Goal: Task Accomplishment & Management: Complete application form

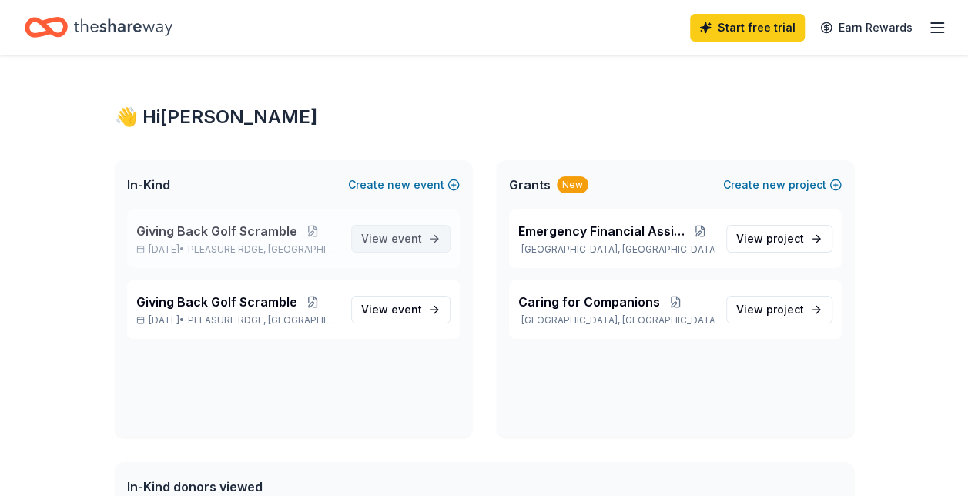
click at [380, 250] on link "View event" at bounding box center [400, 239] width 99 height 28
click at [409, 180] on span "new" at bounding box center [398, 185] width 23 height 18
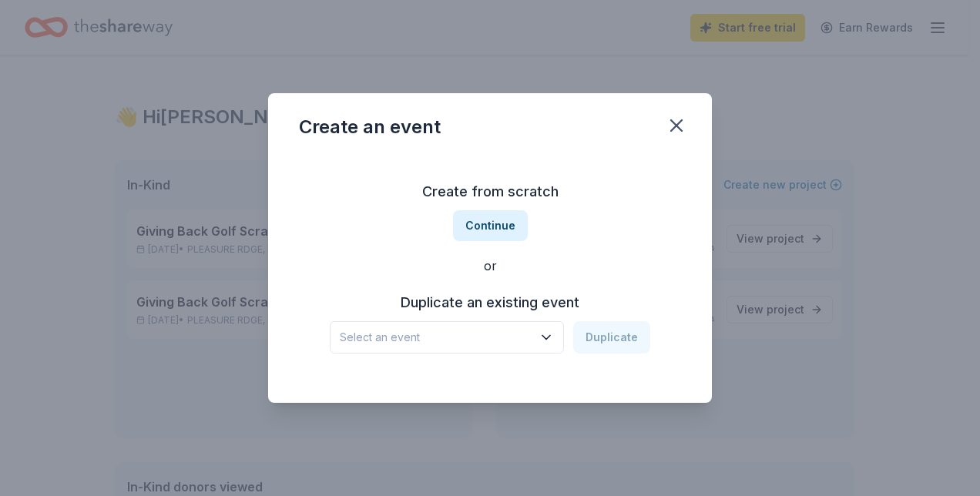
click at [465, 330] on span "Select an event" at bounding box center [436, 337] width 193 height 18
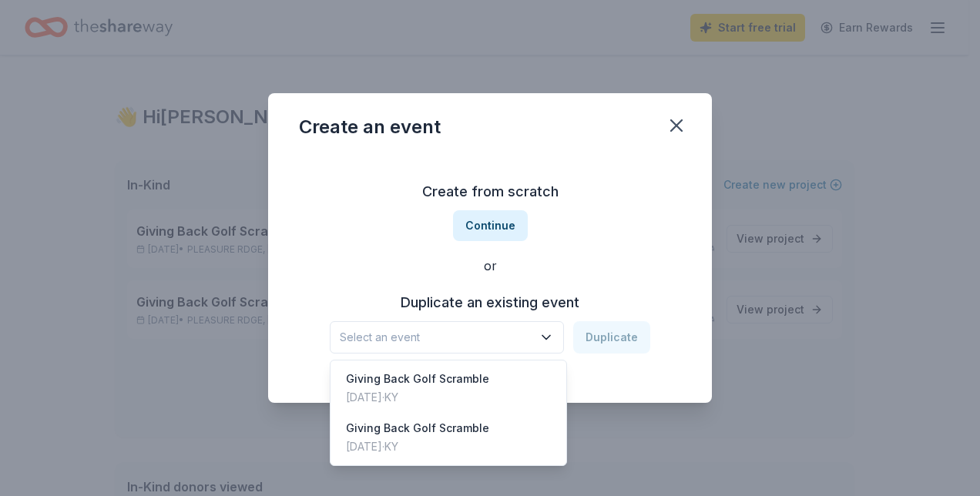
click at [468, 220] on div "Create from scratch Continue or Duplicate an existing event Select an event Dup…" at bounding box center [490, 266] width 382 height 223
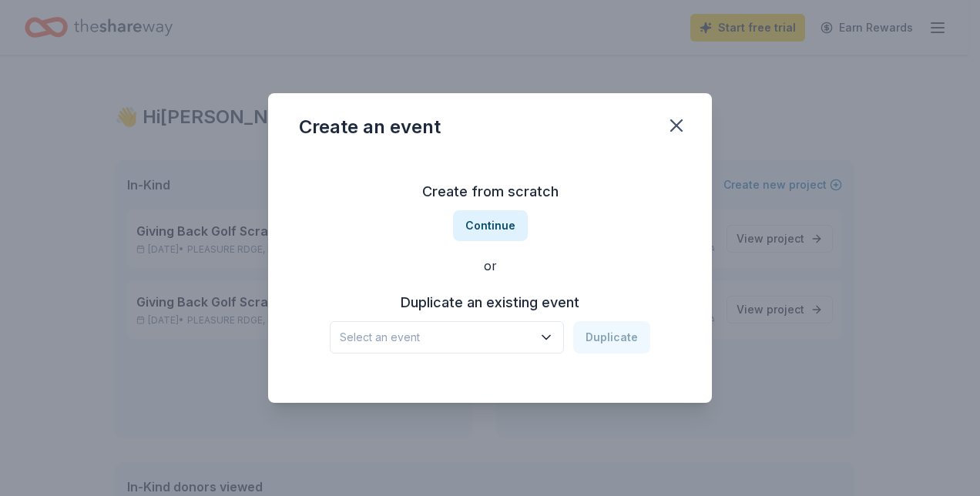
click at [468, 220] on button "Continue" at bounding box center [490, 225] width 75 height 31
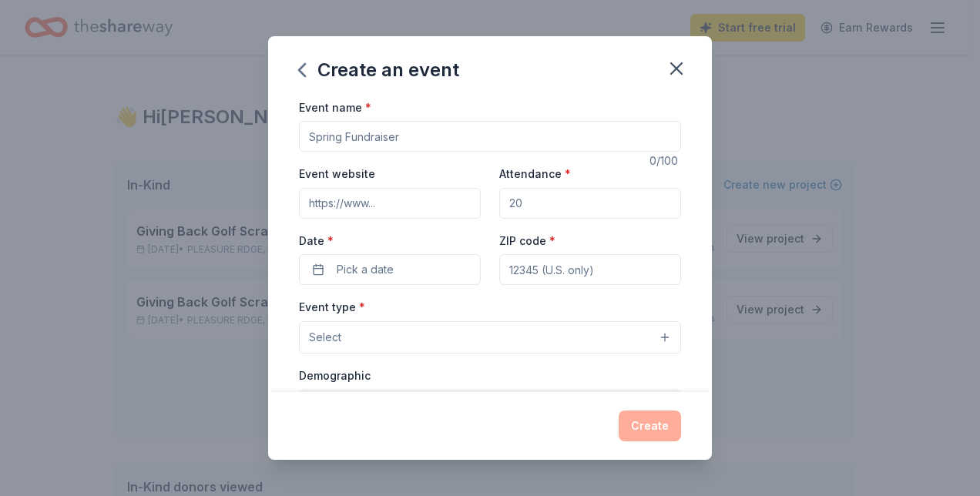
click at [384, 134] on input "Event name *" at bounding box center [490, 136] width 382 height 31
type input "2026 Gala"
click at [528, 209] on input "Attendance *" at bounding box center [590, 203] width 182 height 31
click at [460, 263] on button "Pick a date" at bounding box center [390, 269] width 182 height 31
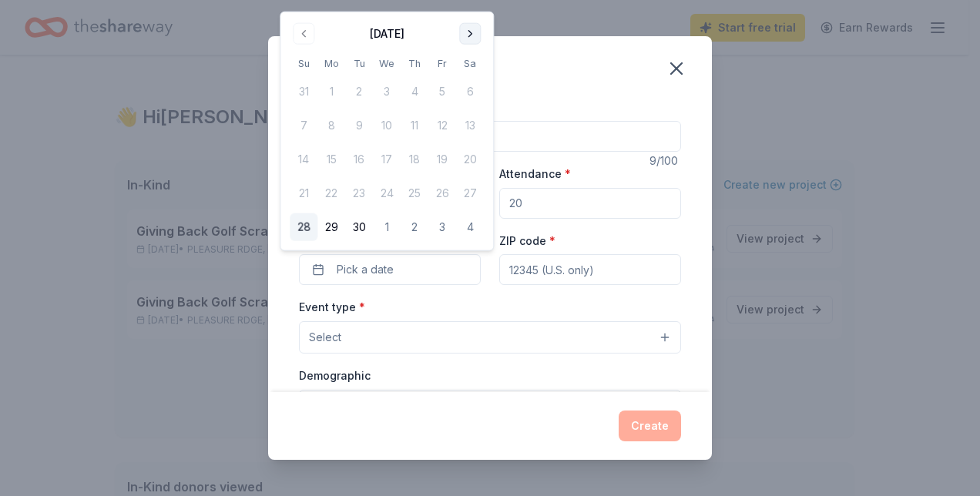
click at [475, 40] on button "Go to next month" at bounding box center [470, 34] width 22 height 22
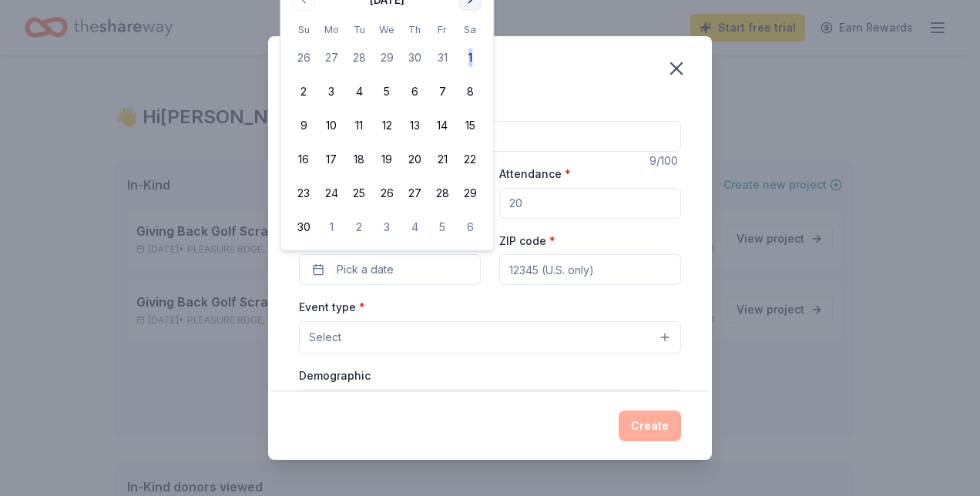
click at [475, 40] on tbody "26 27 28 29 30 31 1 2 3 4 5 6 7 8 9 10 11 12 13 14 15 16 17 18 19 20 21 22 23 2…" at bounding box center [387, 139] width 194 height 203
click at [467, 10] on div "November 2025 Su Mo Tu We Th Fr Sa 26 27 28 29 30 31 1 2 3 4 5 6 7 8 9 10 11 12…" at bounding box center [387, 114] width 194 height 253
click at [466, 8] on button "Go to next month" at bounding box center [470, 0] width 22 height 22
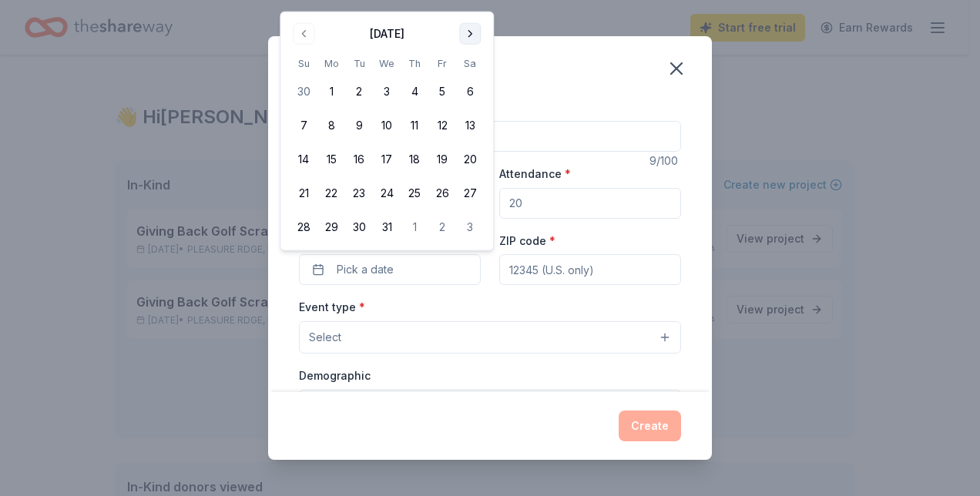
click at [464, 28] on button "Go to next month" at bounding box center [470, 34] width 22 height 22
click at [465, 31] on button "Go to next month" at bounding box center [470, 34] width 22 height 22
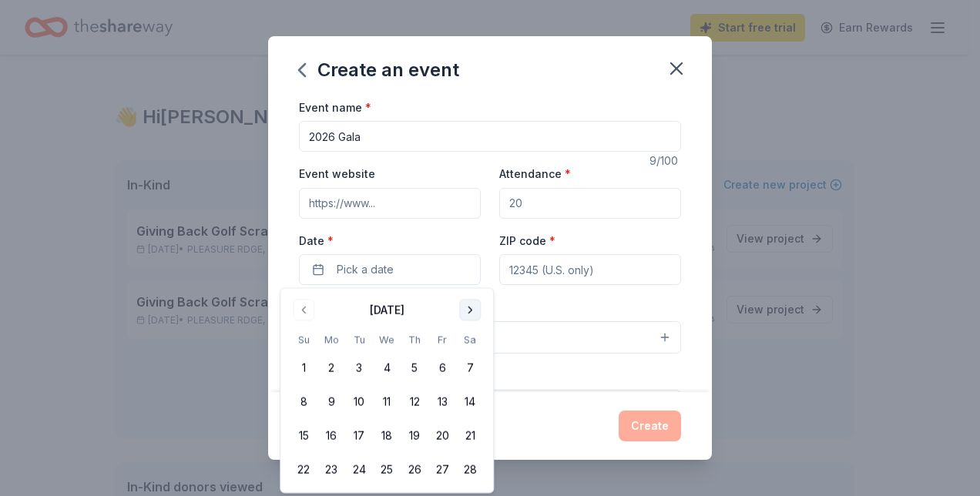
click at [477, 315] on button "Go to next month" at bounding box center [470, 310] width 22 height 22
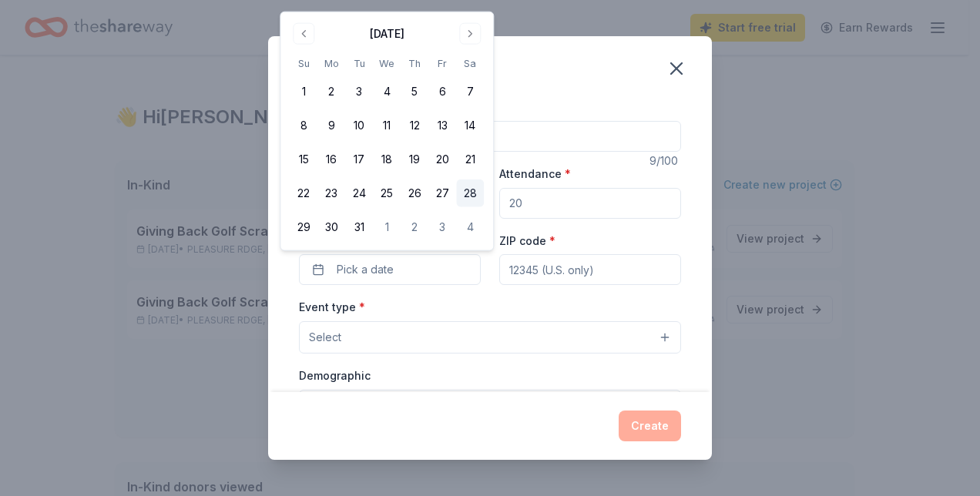
click at [474, 194] on button "28" at bounding box center [470, 193] width 28 height 28
click at [581, 273] on input "ZIP code *" at bounding box center [590, 269] width 182 height 31
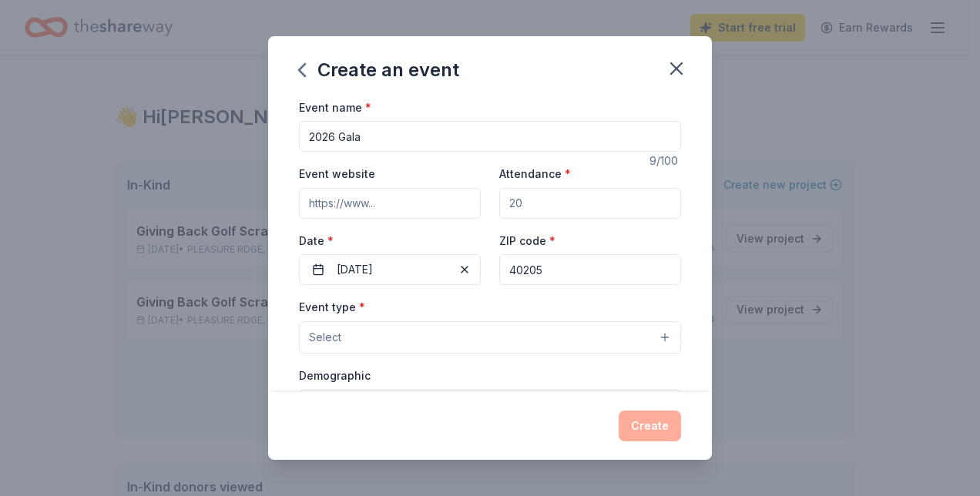
type input "40205"
click at [570, 340] on button "Select" at bounding box center [490, 337] width 382 height 32
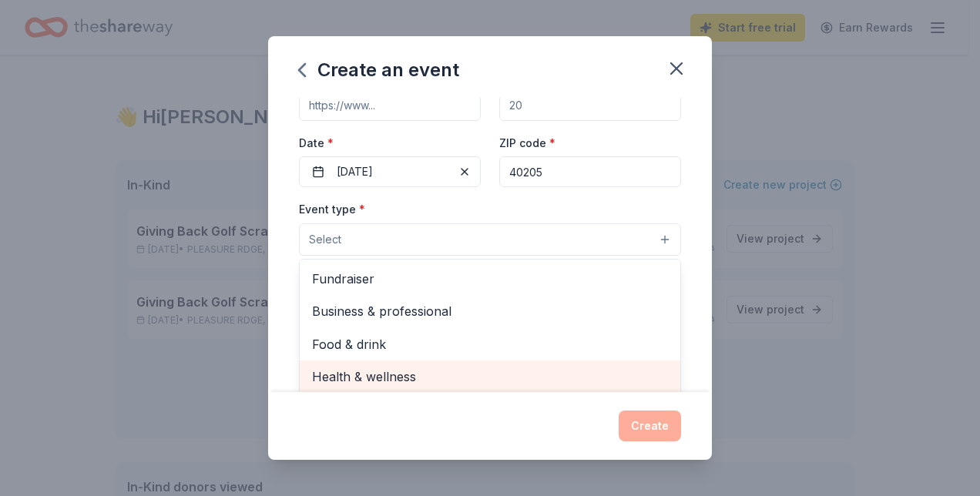
scroll to position [77, 0]
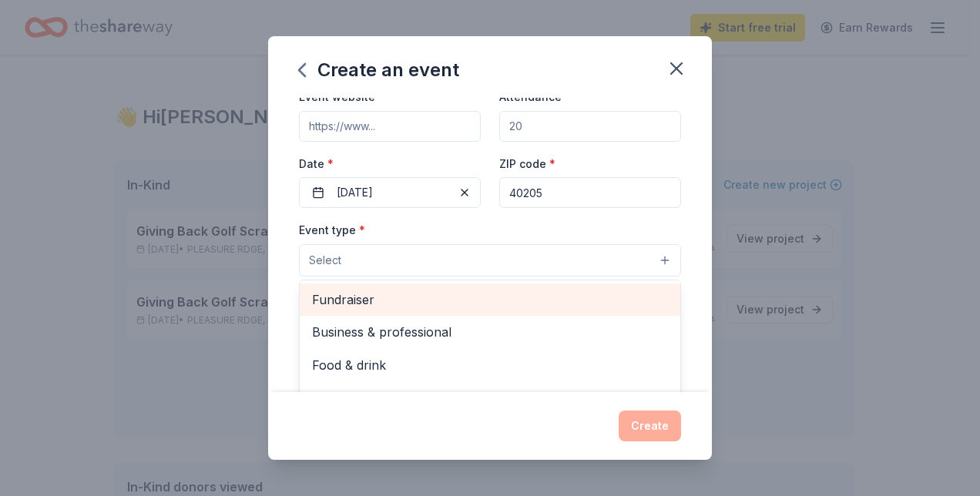
click at [516, 300] on span "Fundraiser" at bounding box center [490, 300] width 356 height 20
click at [509, 306] on span "Business & professional" at bounding box center [490, 301] width 356 height 20
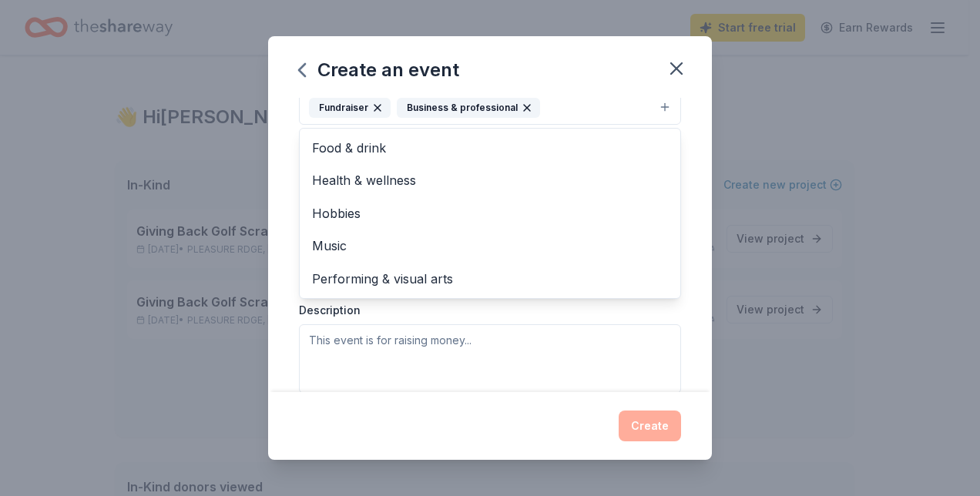
scroll to position [231, 0]
click at [530, 312] on div "Event type * Fundraiser Business & professional Food & drink Health & wellness …" at bounding box center [490, 229] width 382 height 326
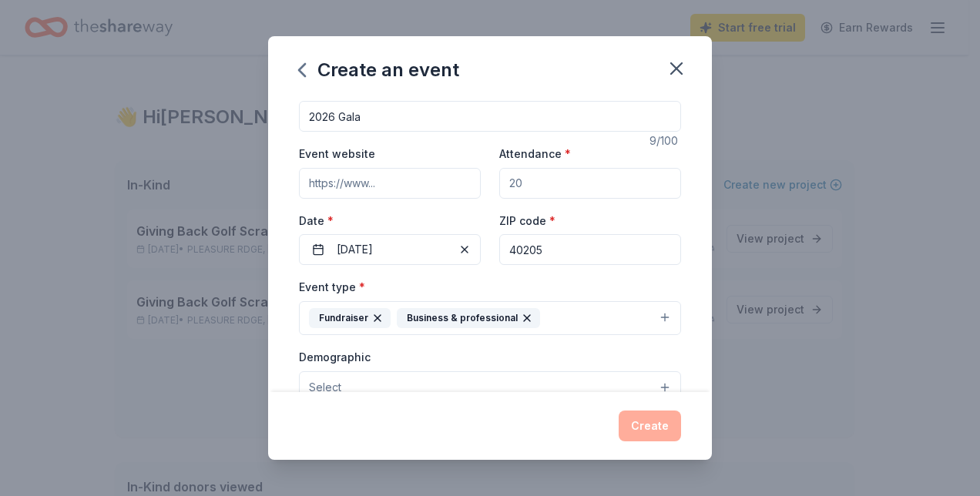
scroll to position [0, 0]
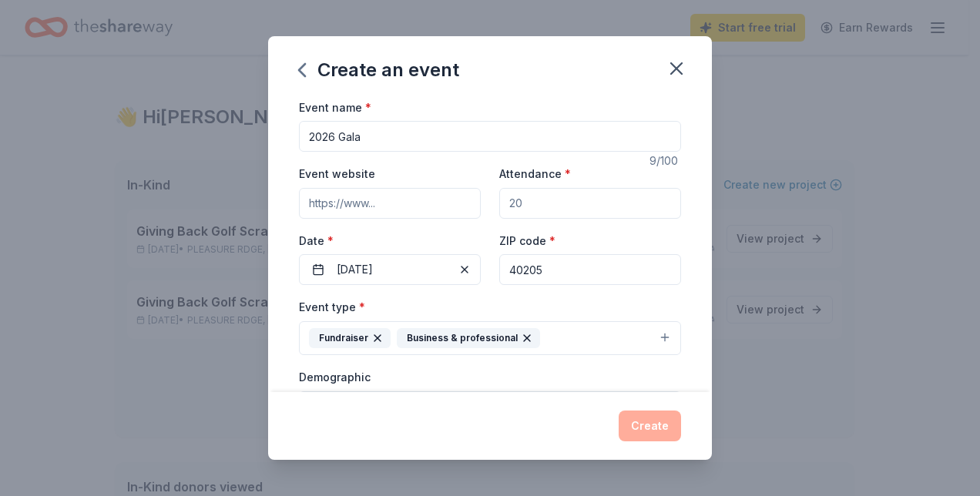
click at [532, 211] on input "Attendance *" at bounding box center [590, 203] width 182 height 31
type input "1"
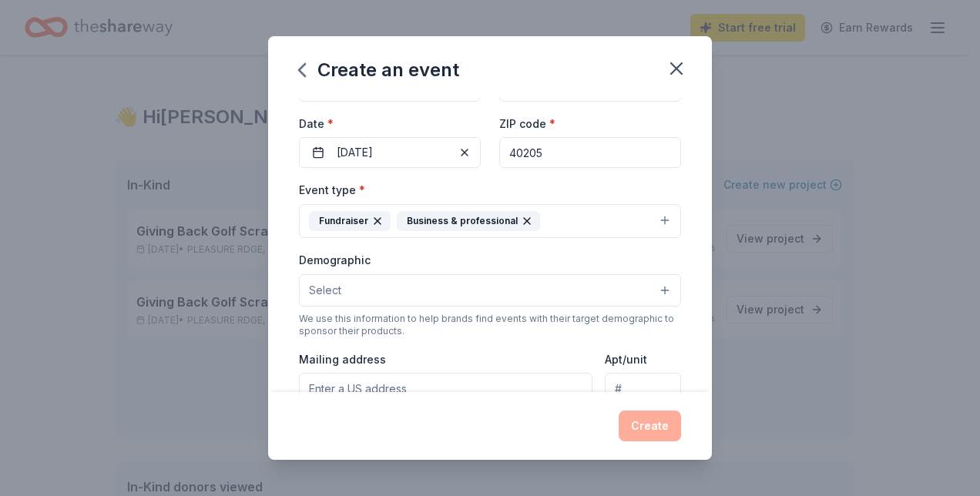
scroll to position [154, 0]
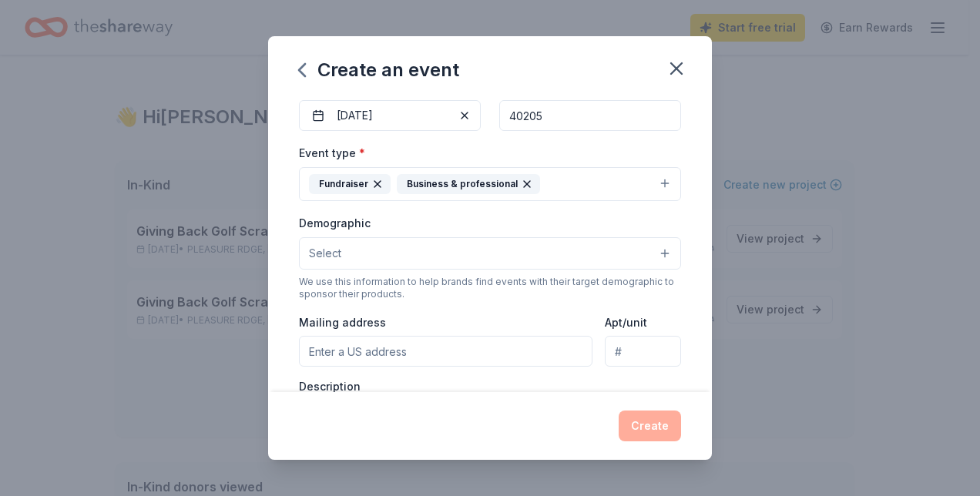
click at [482, 255] on button "Select" at bounding box center [490, 253] width 382 height 32
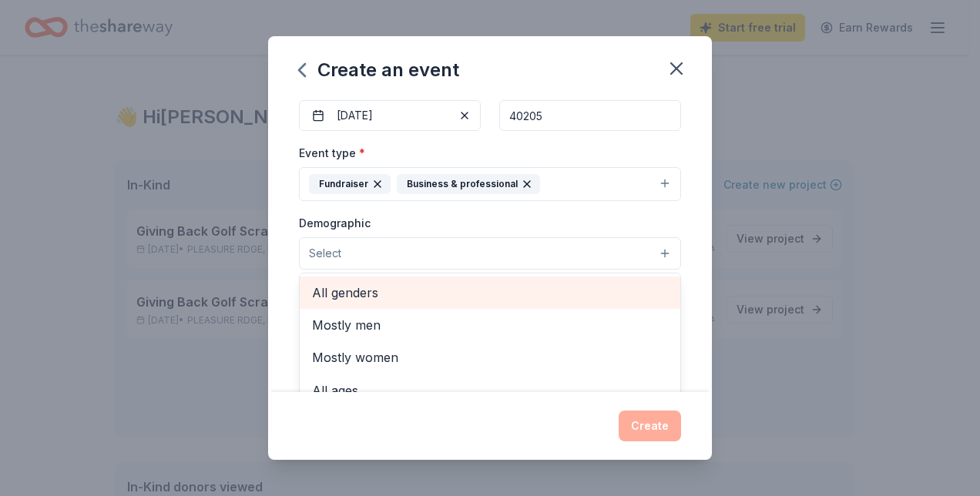
click at [485, 288] on span "All genders" at bounding box center [490, 293] width 356 height 20
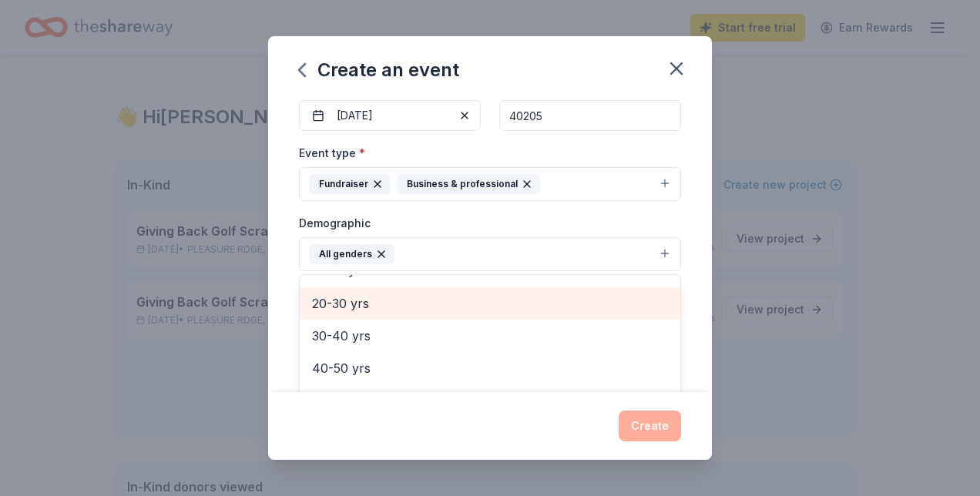
scroll to position [77, 0]
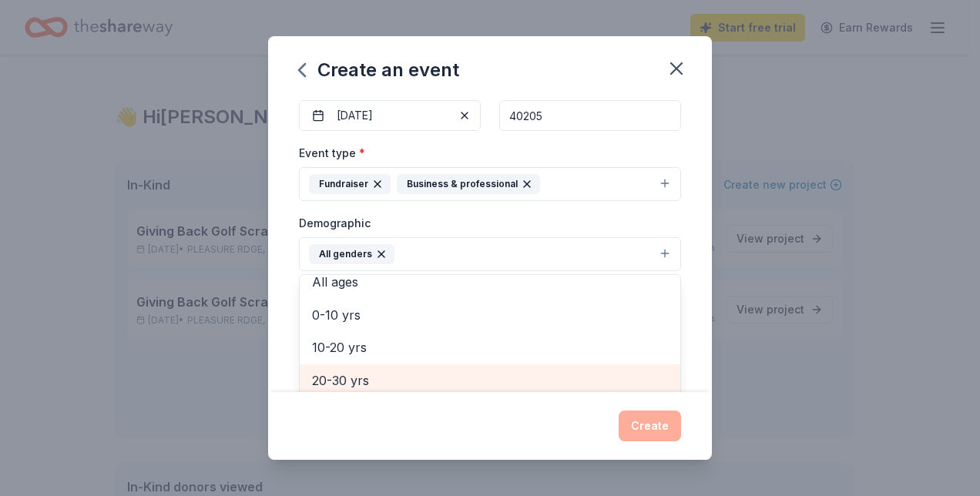
click at [419, 370] on span "20-30 yrs" at bounding box center [490, 380] width 356 height 20
click at [412, 364] on div "30-40 yrs" at bounding box center [490, 380] width 380 height 32
click at [411, 364] on div "40-50 yrs" at bounding box center [490, 380] width 380 height 32
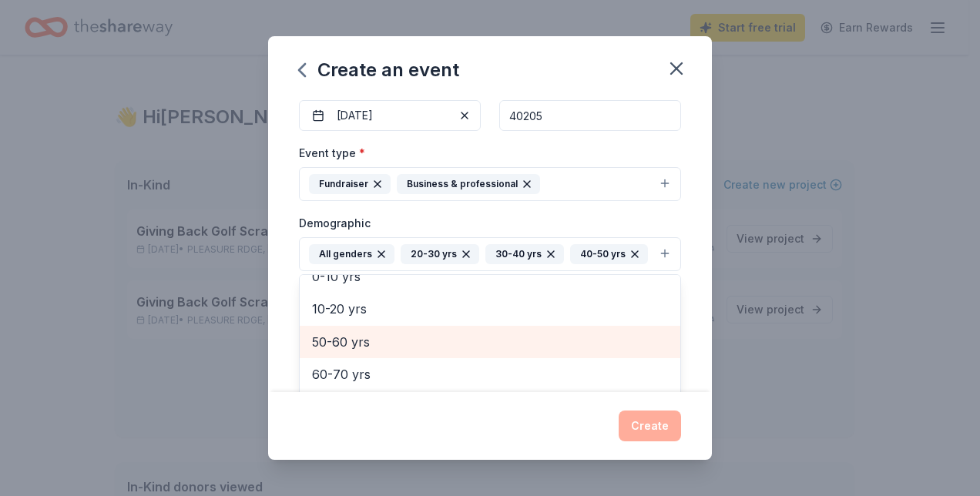
click at [408, 350] on div "50-60 yrs" at bounding box center [490, 342] width 380 height 32
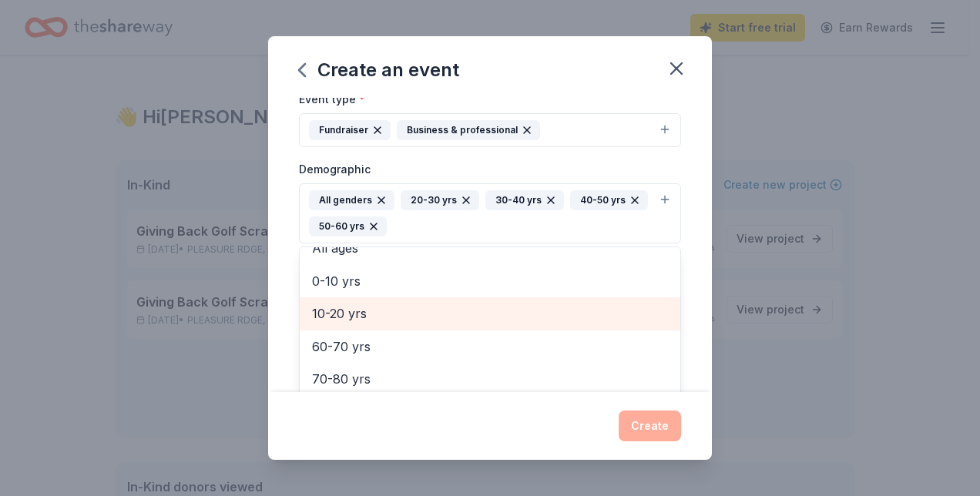
scroll to position [231, 0]
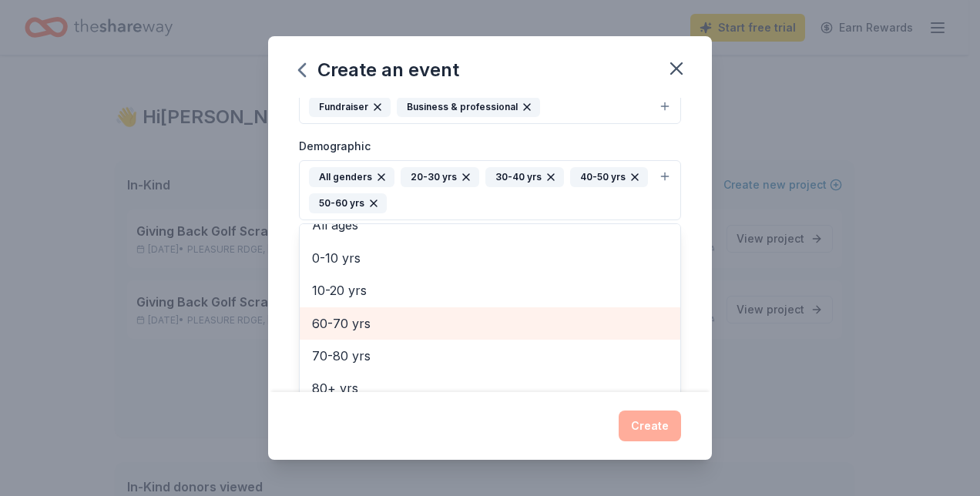
click at [411, 328] on div "60-70 yrs" at bounding box center [490, 323] width 380 height 32
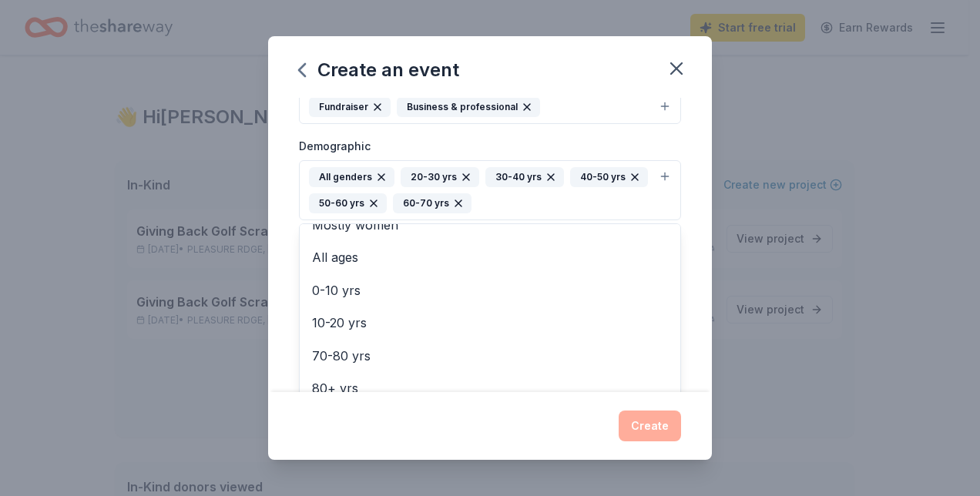
click at [686, 163] on div "Event name * 2026 Gala 9 /100 Event website Attendance * Date * 03/28/2026 ZIP …" at bounding box center [490, 245] width 444 height 295
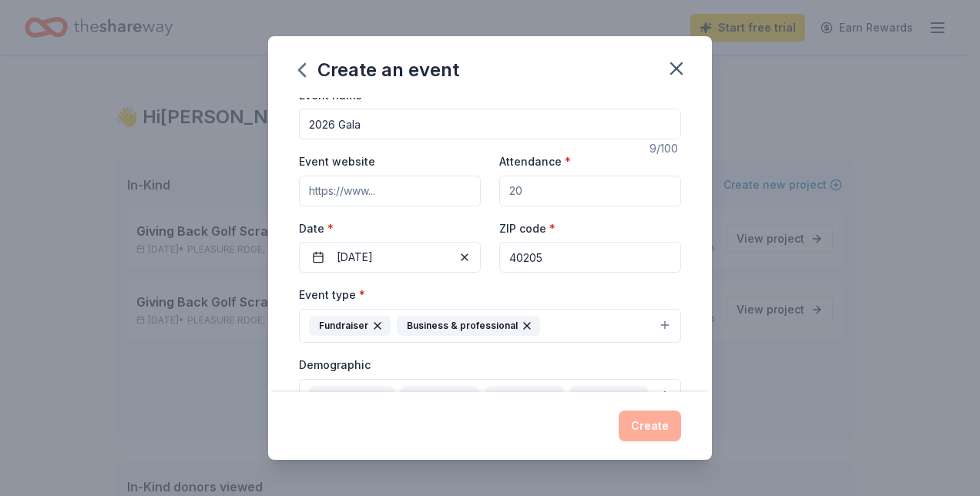
scroll to position [0, 0]
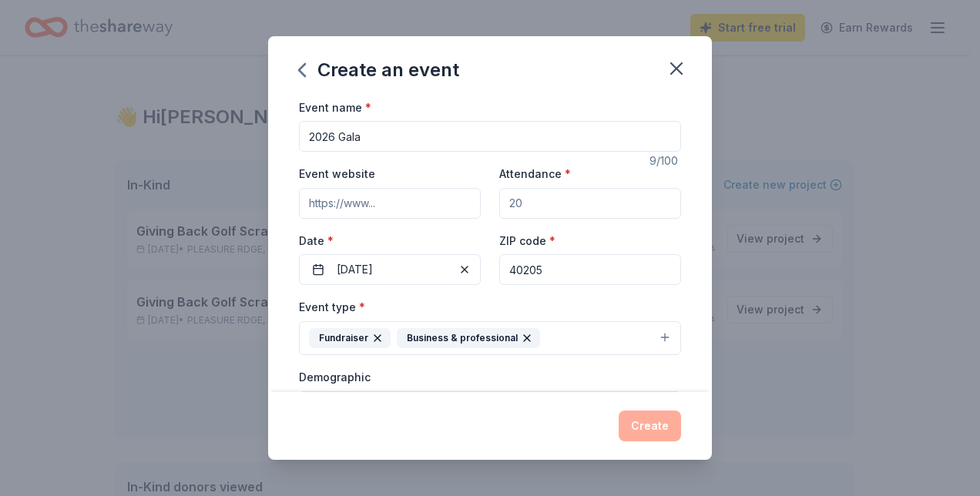
click at [419, 207] on input "Event website" at bounding box center [390, 203] width 182 height 31
paste input "https://southwestcommunityministries.org/"
type input "https://southwestcommunityministries.org/"
click at [568, 110] on div "Event name * 2026 Gala" at bounding box center [490, 125] width 382 height 55
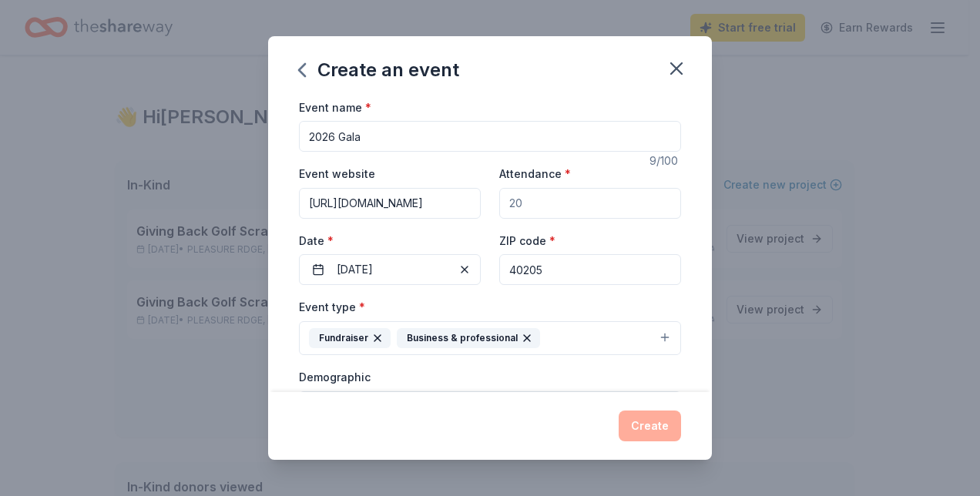
scroll to position [0, 0]
click at [336, 136] on input "2026 Gala" at bounding box center [490, 136] width 382 height 31
type input "2026 Annual Giving Back Gala"
click at [528, 212] on input "Attendance *" at bounding box center [590, 203] width 182 height 31
type input "250"
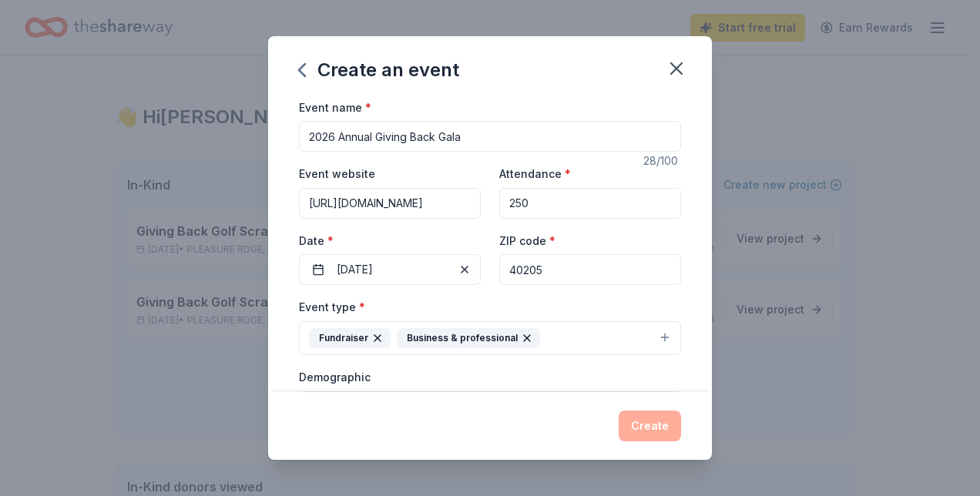
click at [511, 126] on input "2026 Annual Giving Back Gala" at bounding box center [490, 136] width 382 height 31
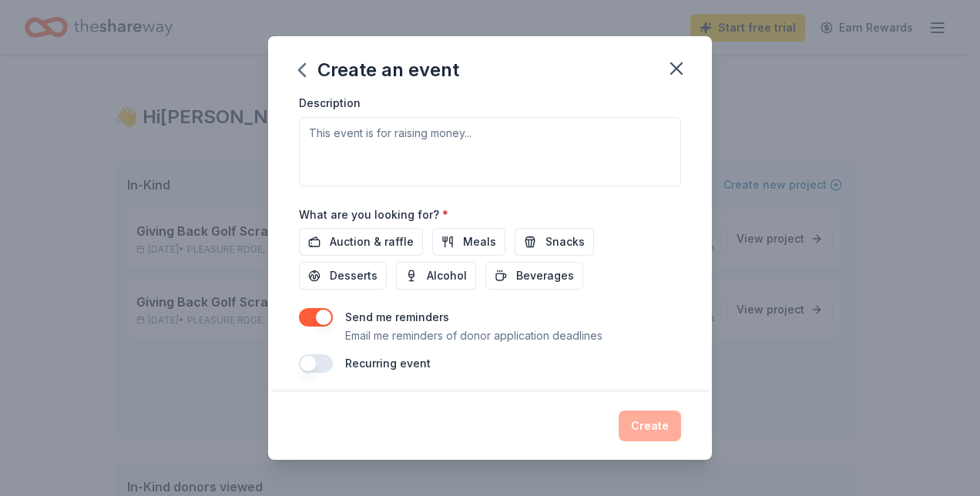
scroll to position [465, 0]
click at [396, 240] on span "Auction & raffle" at bounding box center [372, 242] width 84 height 18
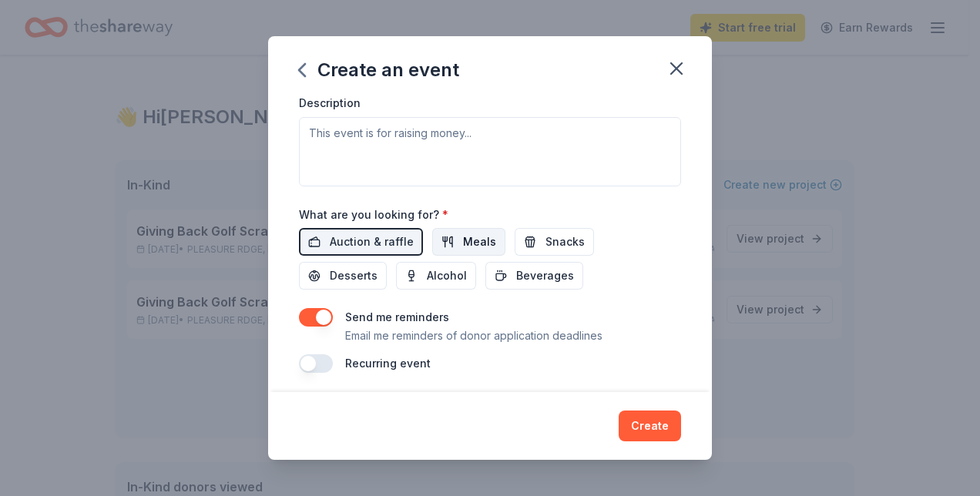
click at [437, 233] on button "Meals" at bounding box center [468, 242] width 73 height 28
click at [536, 240] on button "Snacks" at bounding box center [553, 242] width 79 height 28
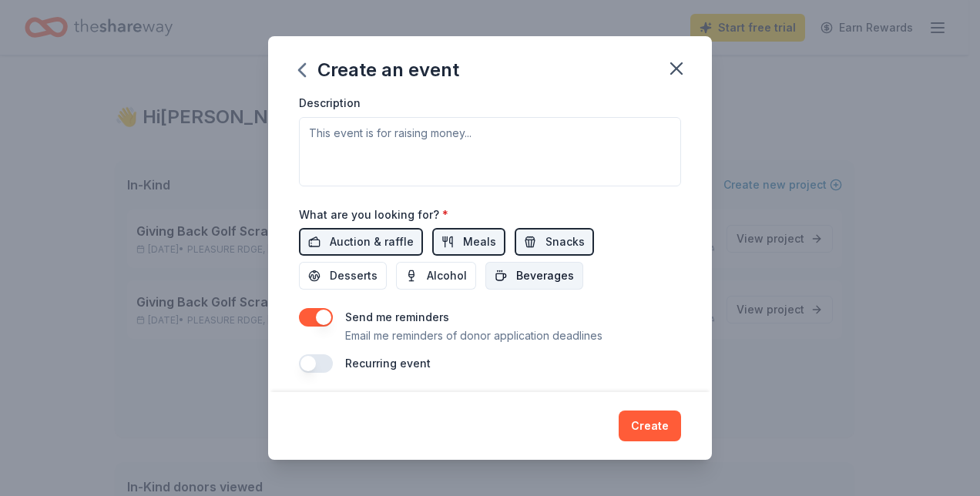
drag, startPoint x: 536, startPoint y: 256, endPoint x: 463, endPoint y: 285, distance: 78.5
click at [535, 262] on button "Beverages" at bounding box center [534, 276] width 98 height 28
click at [450, 283] on button "Alcohol" at bounding box center [436, 276] width 80 height 28
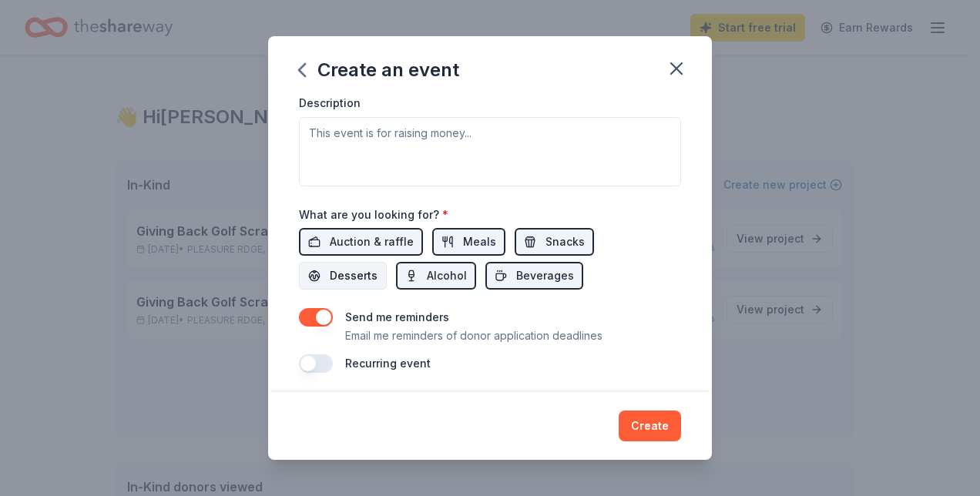
click at [378, 280] on button "Desserts" at bounding box center [343, 276] width 88 height 28
click at [553, 269] on span "Beverages" at bounding box center [545, 275] width 58 height 18
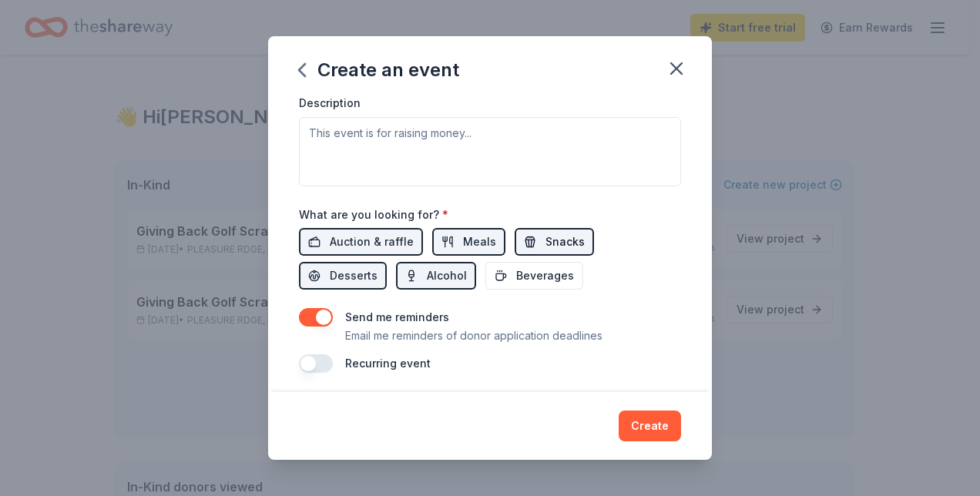
click at [562, 242] on span "Snacks" at bounding box center [564, 242] width 39 height 18
click at [476, 246] on span "Meals" at bounding box center [479, 242] width 33 height 18
drag, startPoint x: 458, startPoint y: 273, endPoint x: 414, endPoint y: 285, distance: 44.7
click at [458, 274] on span "Alcohol" at bounding box center [447, 275] width 40 height 18
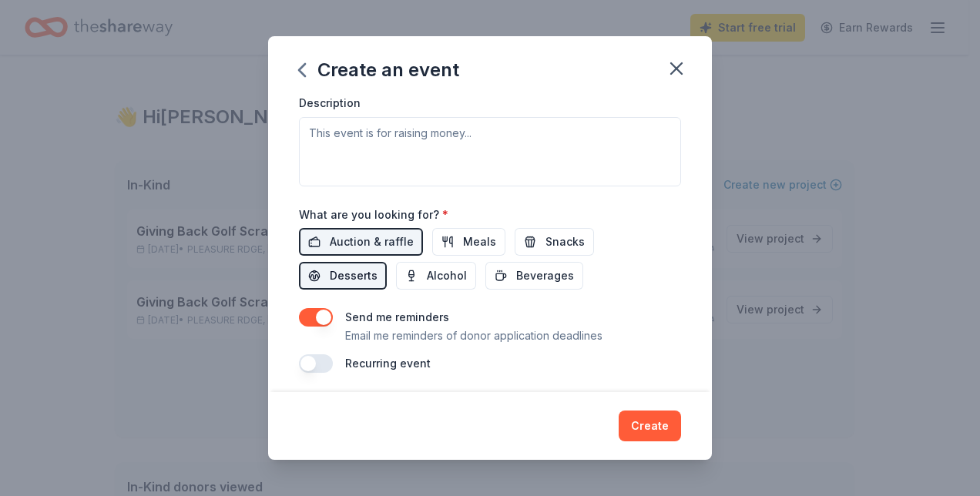
click at [357, 277] on span "Desserts" at bounding box center [354, 275] width 48 height 18
click at [418, 262] on button "Alcohol" at bounding box center [436, 276] width 80 height 28
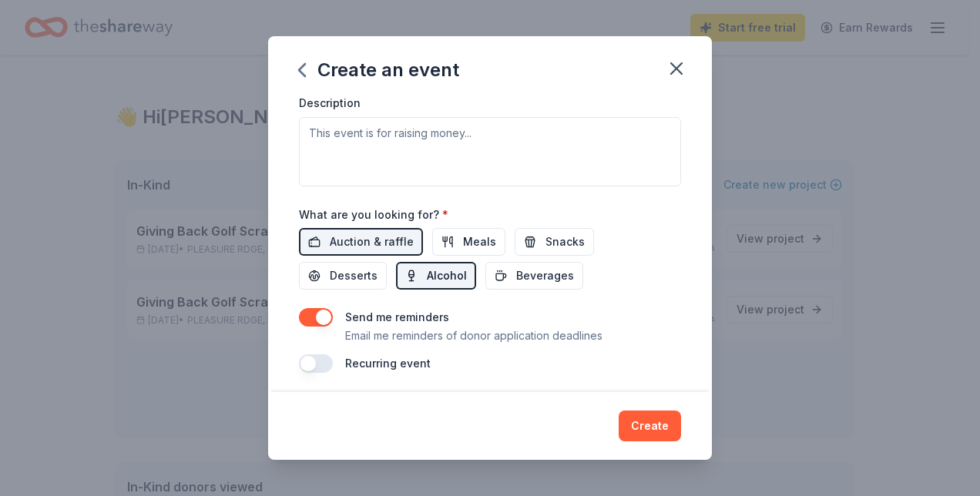
click at [436, 268] on span "Alcohol" at bounding box center [447, 275] width 40 height 18
drag, startPoint x: 399, startPoint y: 240, endPoint x: 419, endPoint y: 230, distance: 22.4
click at [399, 240] on span "Auction & raffle" at bounding box center [372, 242] width 84 height 18
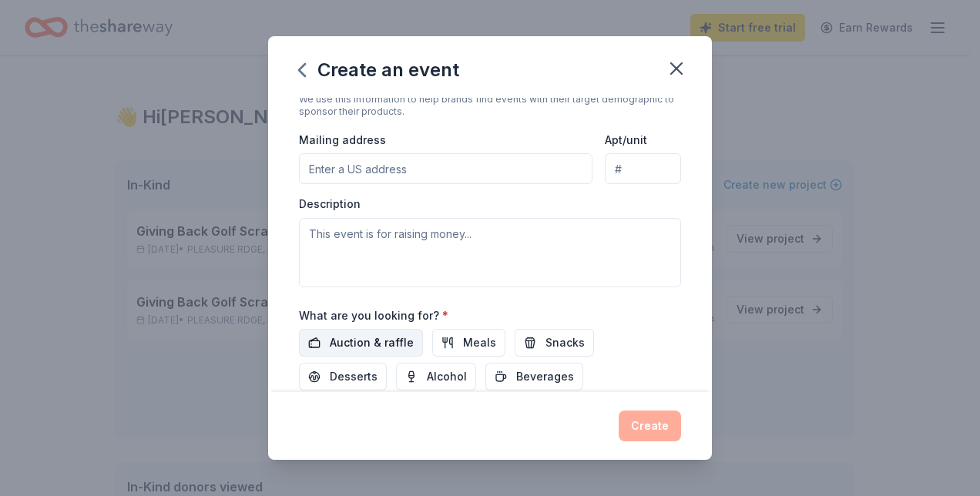
scroll to position [388, 0]
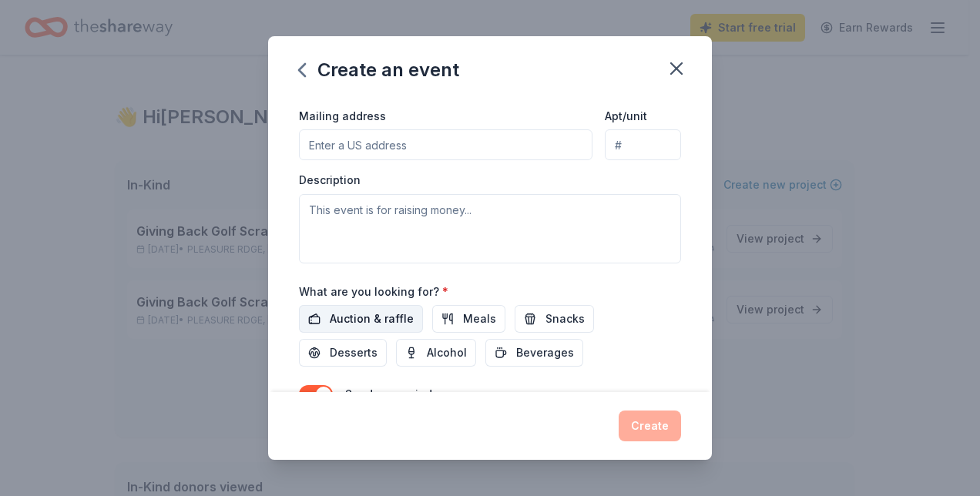
click at [414, 308] on button "Auction & raffle" at bounding box center [361, 319] width 124 height 28
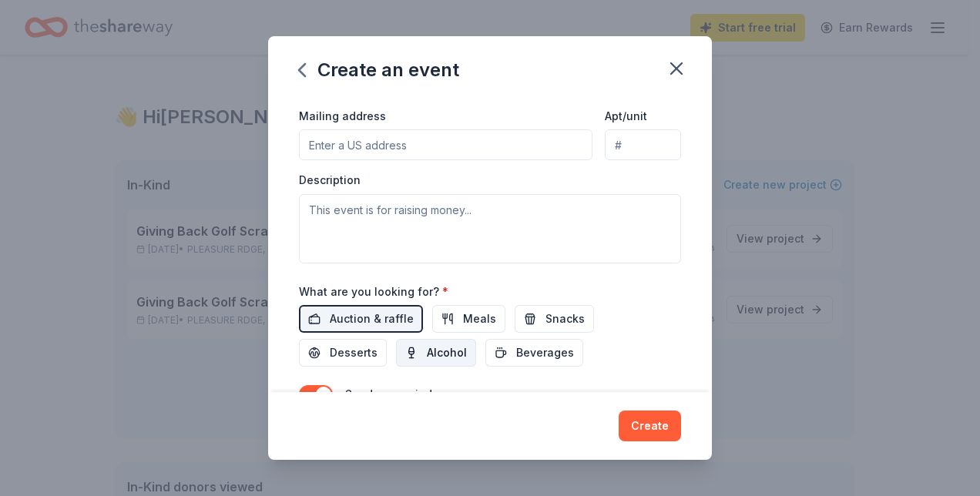
click at [424, 339] on button "Alcohol" at bounding box center [436, 353] width 80 height 28
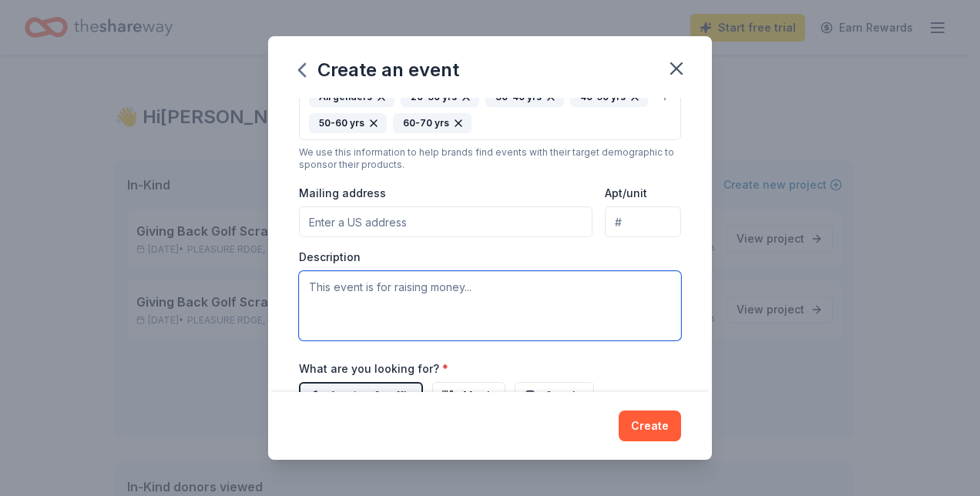
click at [447, 280] on textarea at bounding box center [490, 305] width 382 height 69
paste textarea "This event is the perfect opportunity to have fun and directly support the esse…"
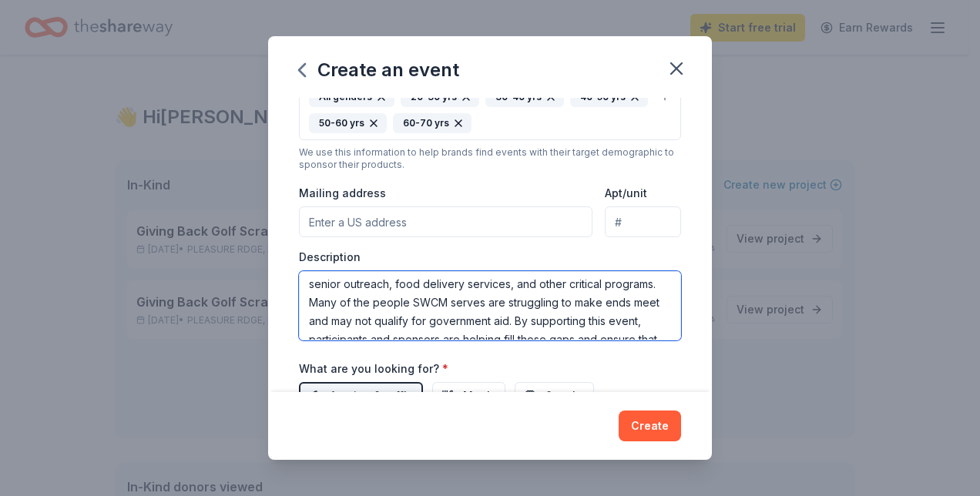
scroll to position [0, 0]
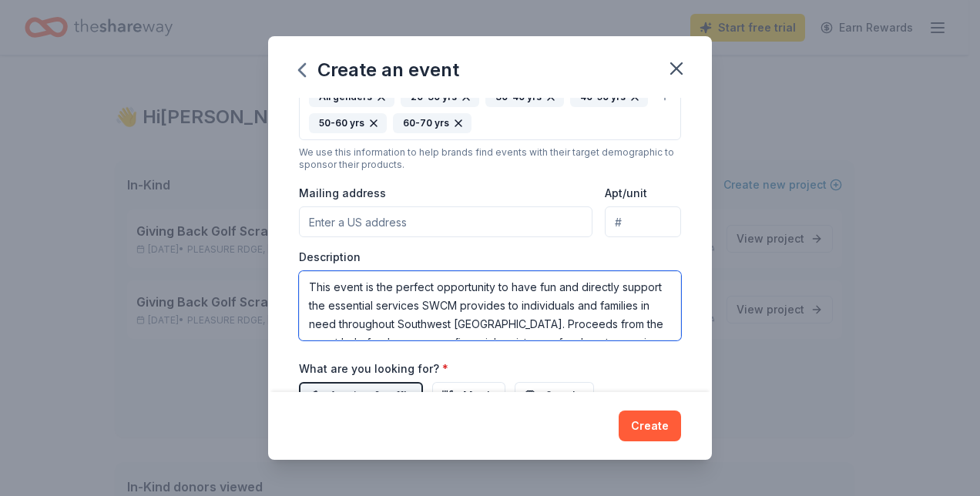
click at [615, 313] on textarea "This event is the perfect opportunity to have fun and directly support the esse…" at bounding box center [490, 305] width 382 height 69
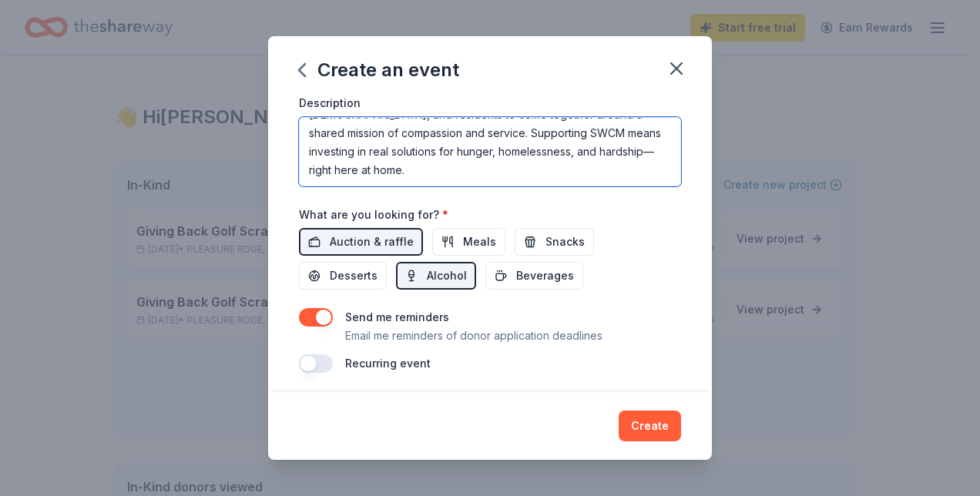
scroll to position [465, 0]
drag, startPoint x: 401, startPoint y: 295, endPoint x: 682, endPoint y: 348, distance: 286.1
click at [682, 349] on div "Event name * 2026 Annual Giving Back Gala 28 /100 Event website https://southwe…" at bounding box center [490, 245] width 444 height 295
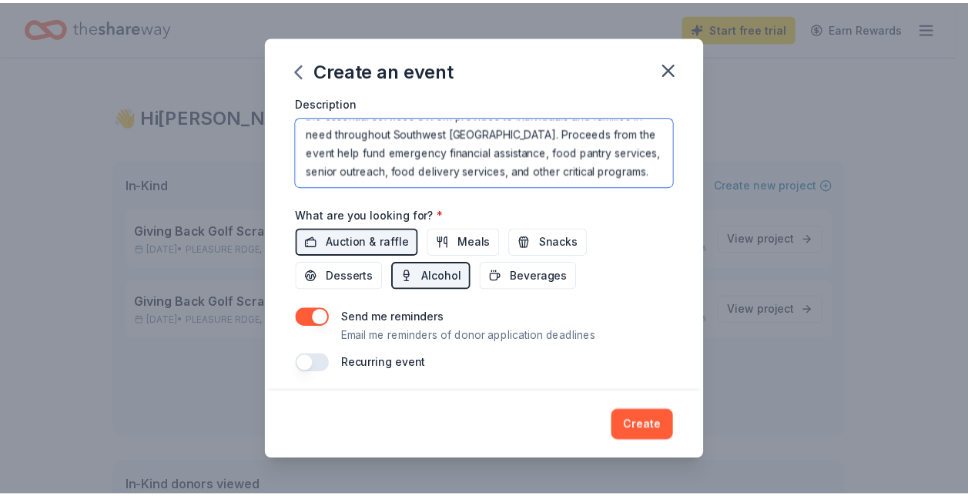
scroll to position [55, 0]
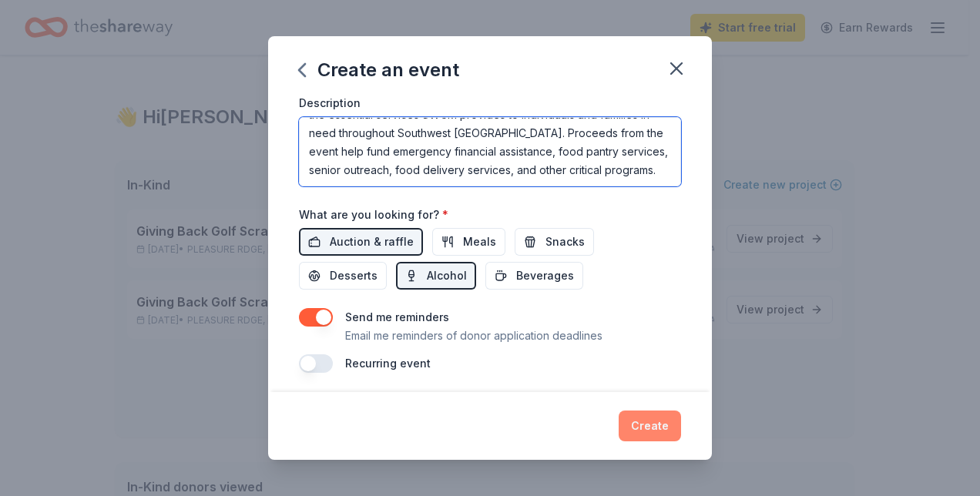
type textarea "This event is the perfect opportunity to have fun and directly support the esse…"
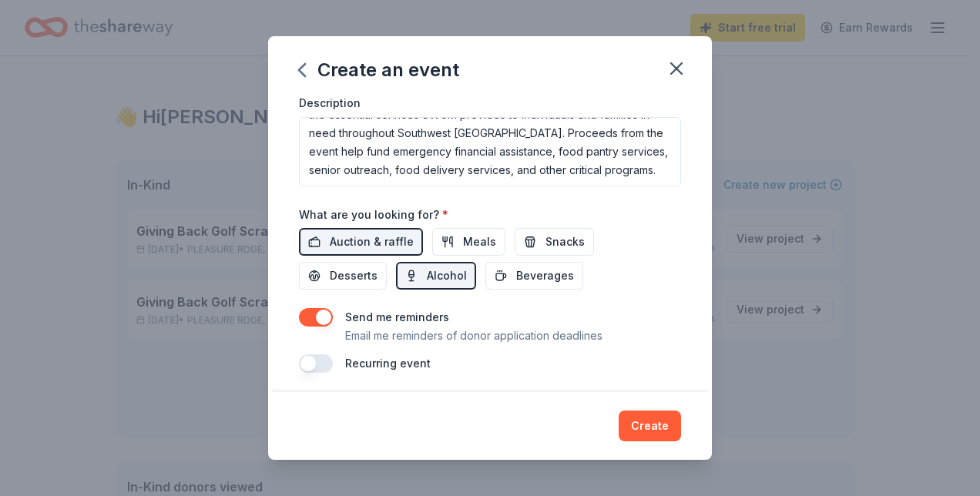
click at [657, 429] on button "Create" at bounding box center [649, 426] width 62 height 31
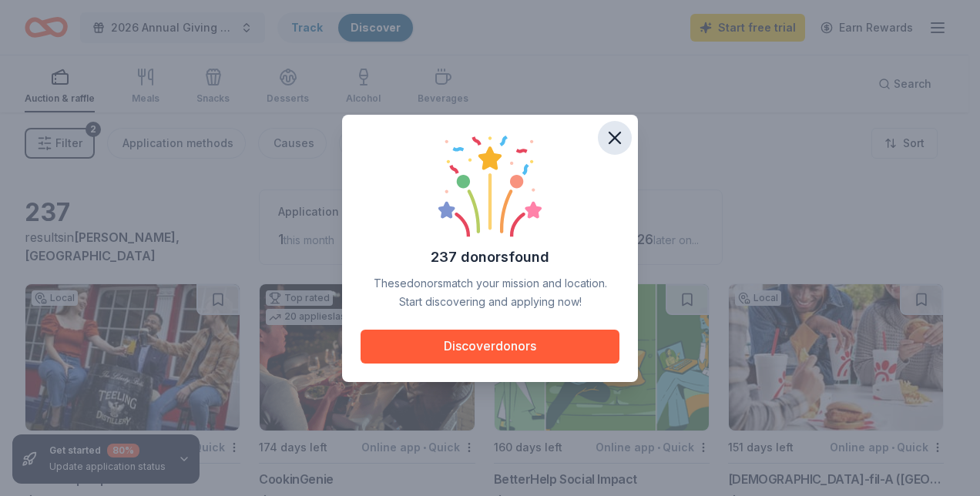
click at [622, 141] on icon "button" at bounding box center [615, 138] width 22 height 22
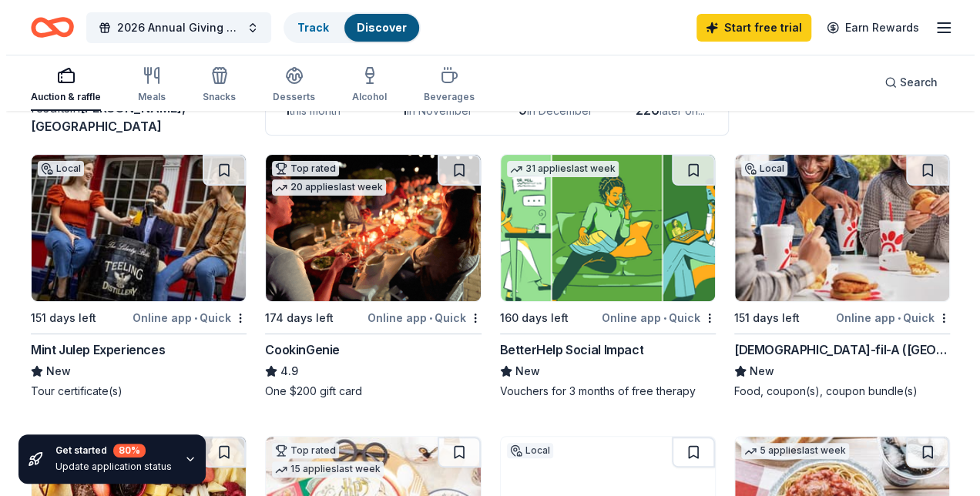
scroll to position [154, 0]
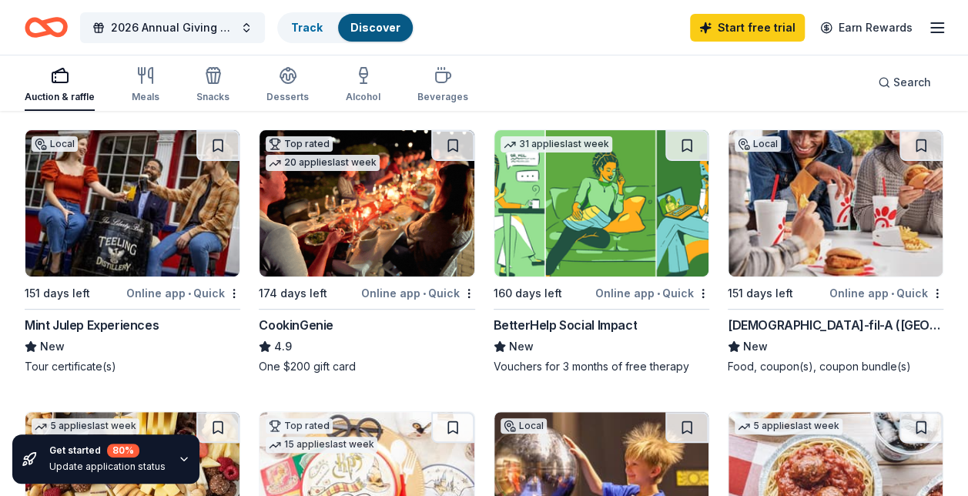
click at [163, 206] on img at bounding box center [132, 203] width 214 height 146
click at [226, 140] on button at bounding box center [217, 145] width 43 height 31
click at [396, 246] on img at bounding box center [367, 203] width 214 height 146
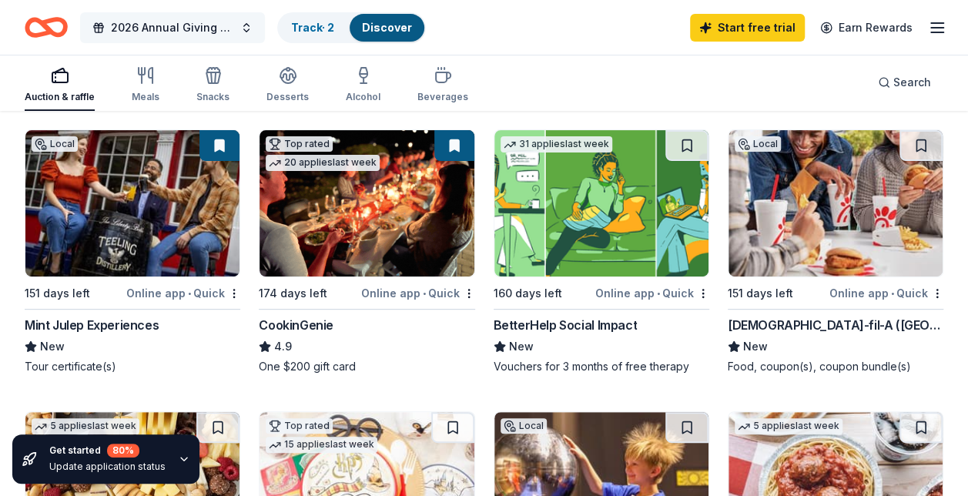
click at [194, 24] on span "2026 Annual Giving Back Gala" at bounding box center [172, 27] width 123 height 18
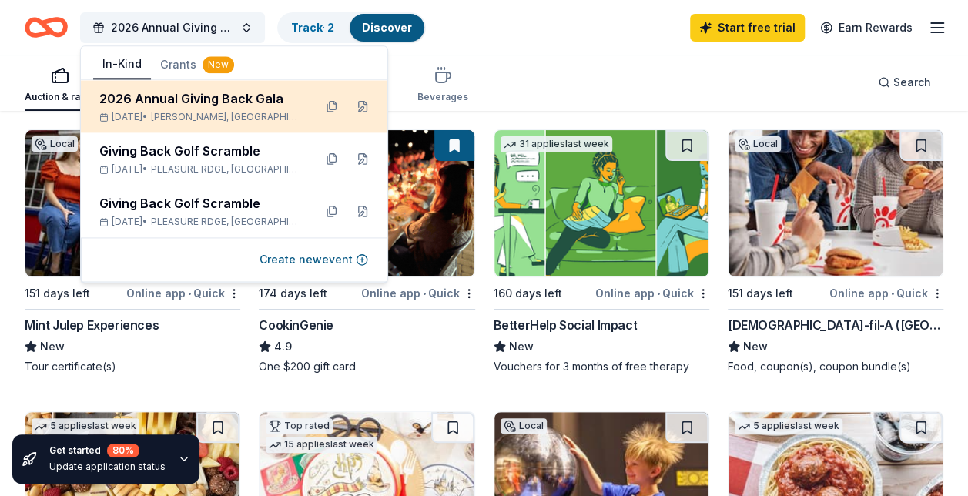
click at [236, 103] on div "2026 Annual Giving Back Gala" at bounding box center [200, 98] width 202 height 18
click at [367, 103] on button at bounding box center [362, 106] width 25 height 25
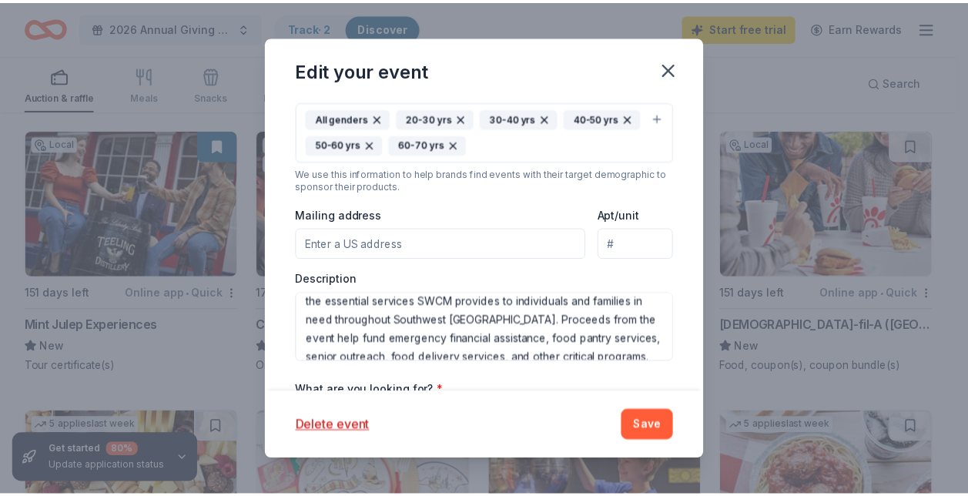
scroll to position [0, 0]
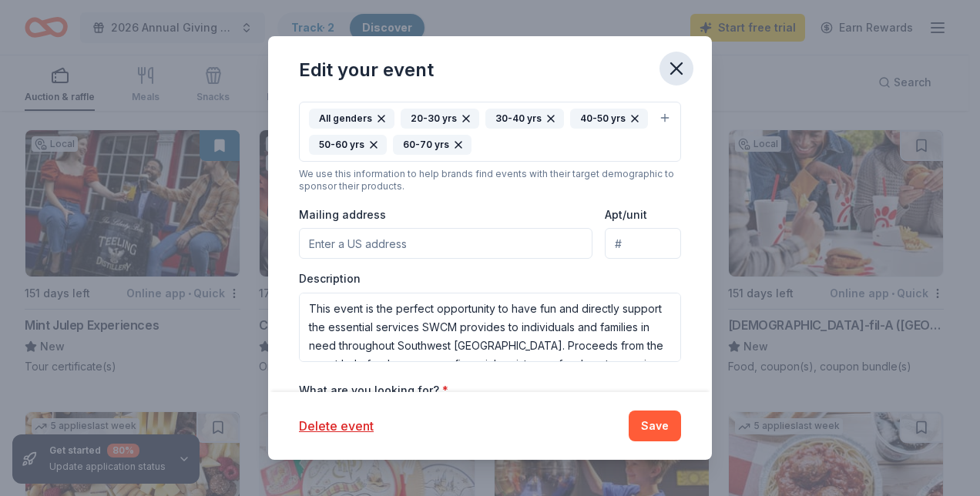
click at [679, 82] on button "button" at bounding box center [676, 69] width 34 height 34
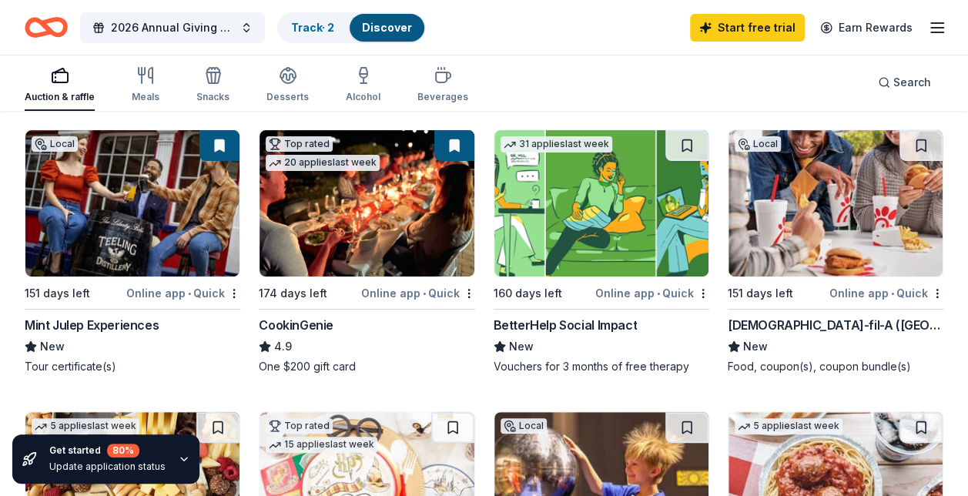
click at [659, 226] on img at bounding box center [601, 203] width 214 height 146
click at [806, 196] on img at bounding box center [836, 203] width 214 height 146
click at [322, 24] on link "Track · 4" at bounding box center [313, 27] width 44 height 13
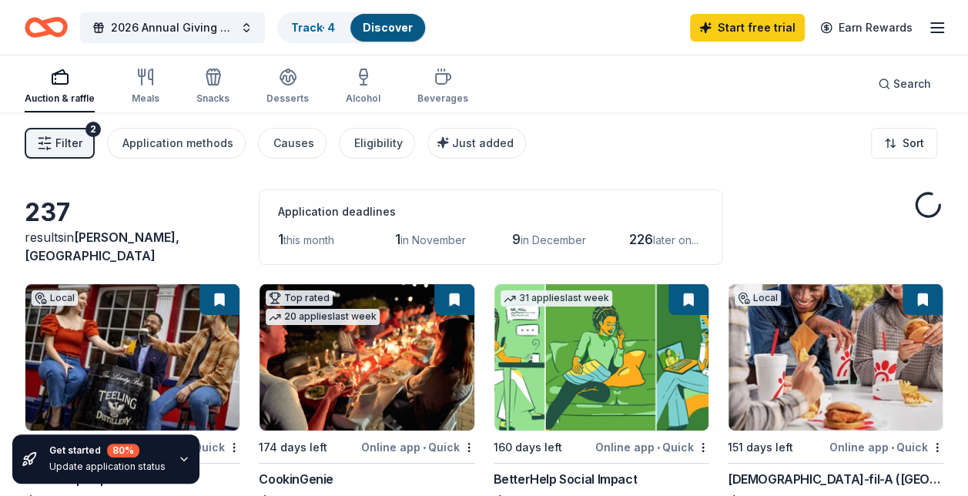
scroll to position [154, 0]
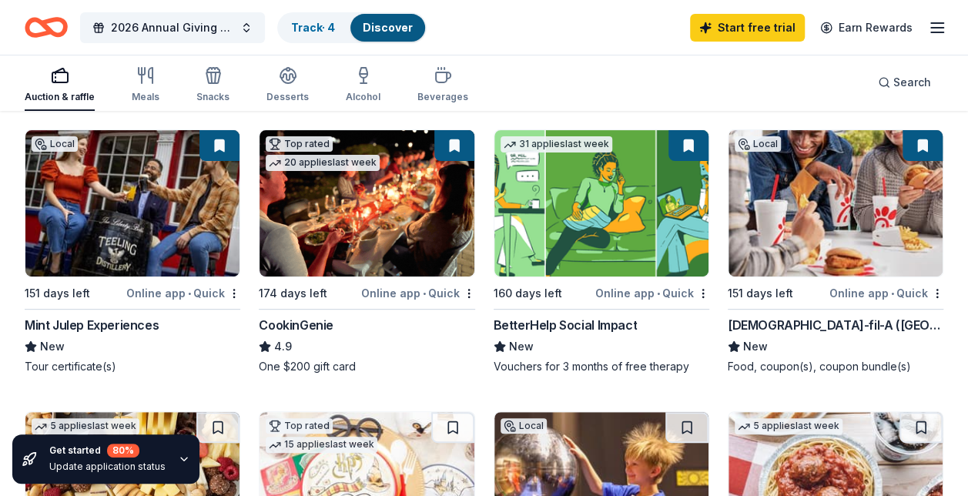
click at [354, 323] on div "CookinGenie" at bounding box center [367, 325] width 216 height 18
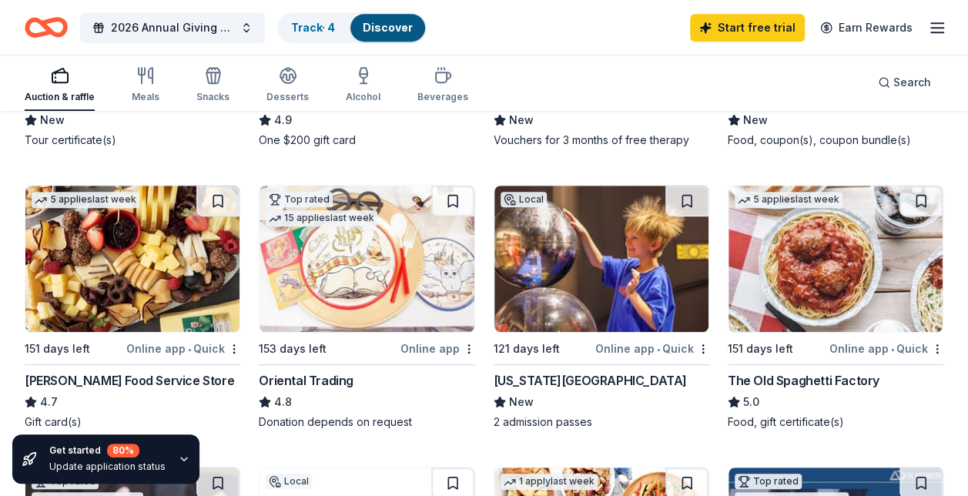
scroll to position [462, 0]
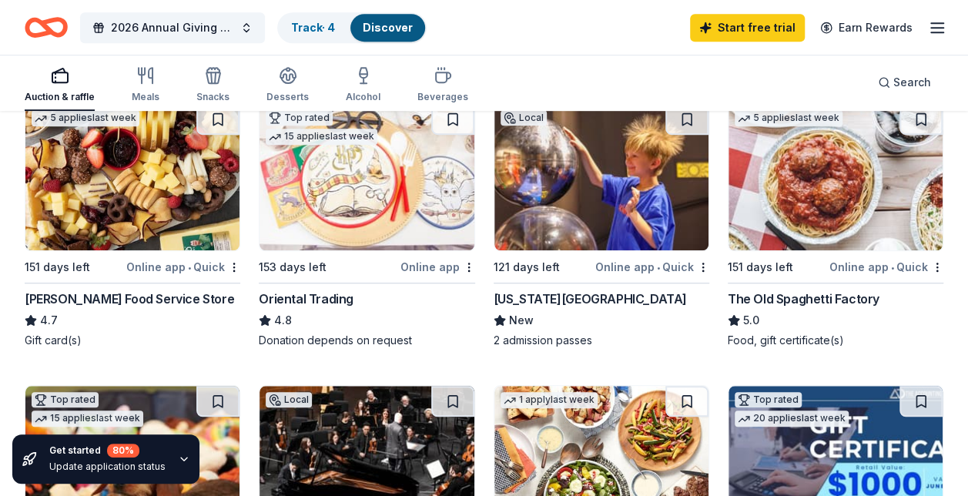
click at [145, 189] on img at bounding box center [132, 177] width 214 height 146
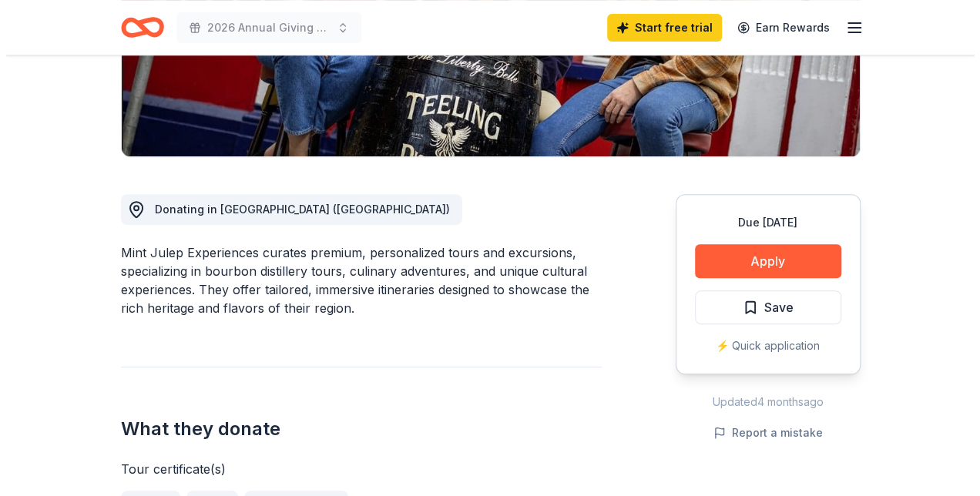
scroll to position [308, 0]
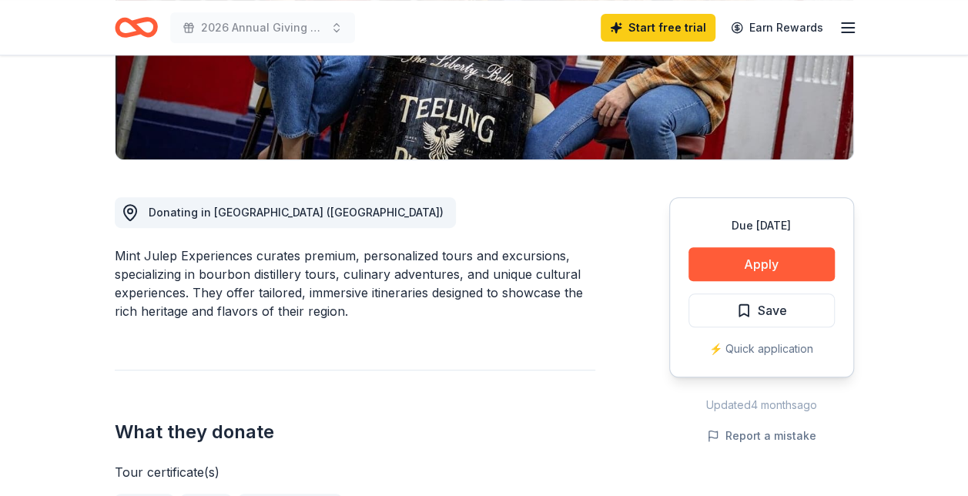
click at [185, 255] on div "Mint Julep Experiences curates premium, personalized tours and excursions, spec…" at bounding box center [355, 283] width 481 height 74
click at [185, 254] on div "Mint Julep Experiences curates premium, personalized tours and excursions, spec…" at bounding box center [355, 283] width 481 height 74
drag, startPoint x: 258, startPoint y: 251, endPoint x: 126, endPoint y: 263, distance: 132.3
click at [163, 280] on div "Mint Julep Experiences curates premium, personalized tours and excursions, spec…" at bounding box center [355, 283] width 481 height 74
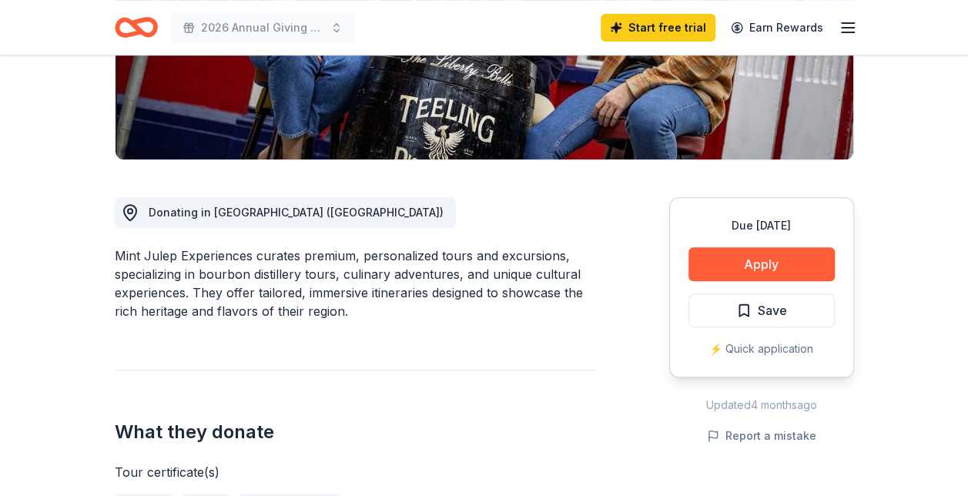
drag, startPoint x: 134, startPoint y: 259, endPoint x: 246, endPoint y: 243, distance: 113.5
click at [742, 259] on button "Apply" at bounding box center [762, 264] width 146 height 34
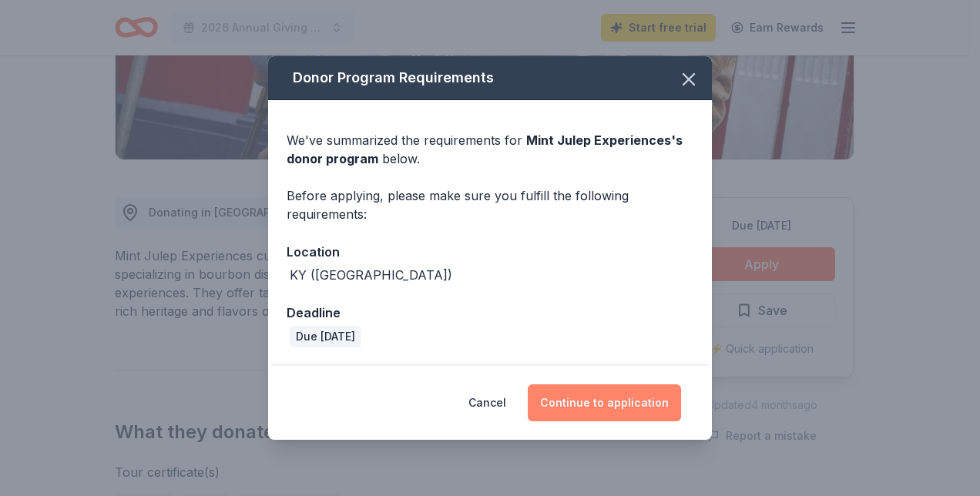
click at [598, 405] on button "Continue to application" at bounding box center [604, 402] width 153 height 37
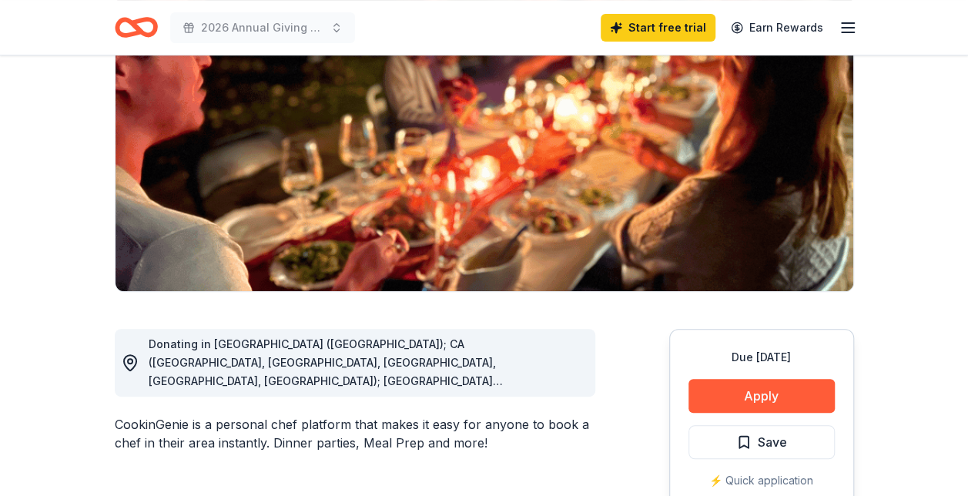
scroll to position [231, 0]
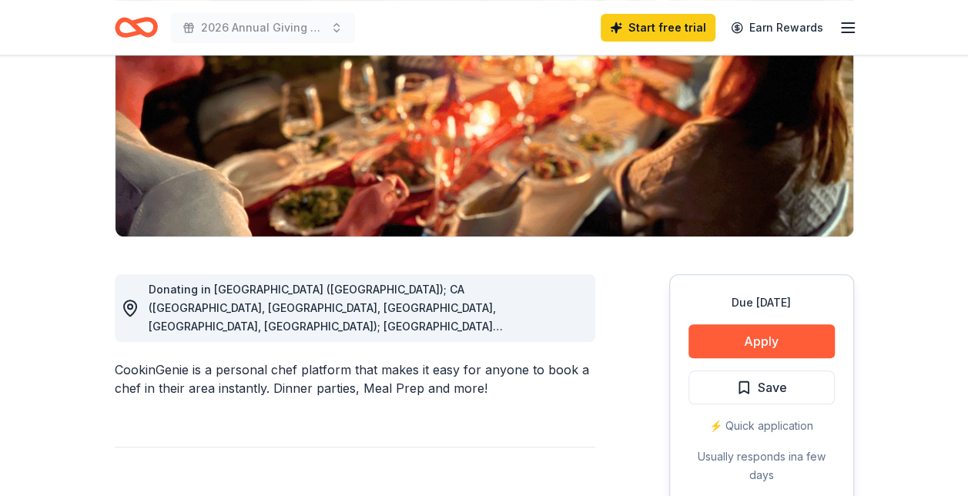
click at [551, 331] on span "Donating in [GEOGRAPHIC_DATA] ([GEOGRAPHIC_DATA]); CA ([GEOGRAPHIC_DATA], [GEOG…" at bounding box center [353, 474] width 408 height 383
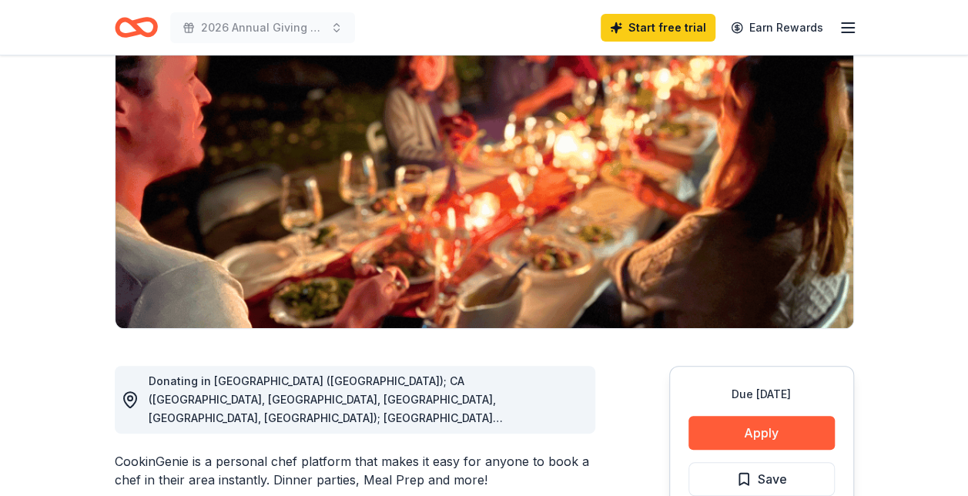
scroll to position [0, 0]
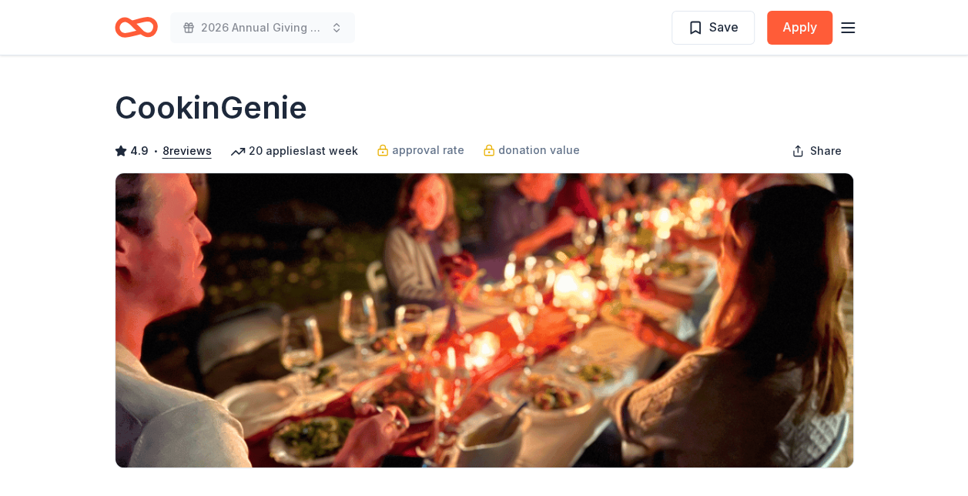
click at [290, 112] on h1 "CookinGenie" at bounding box center [211, 107] width 193 height 43
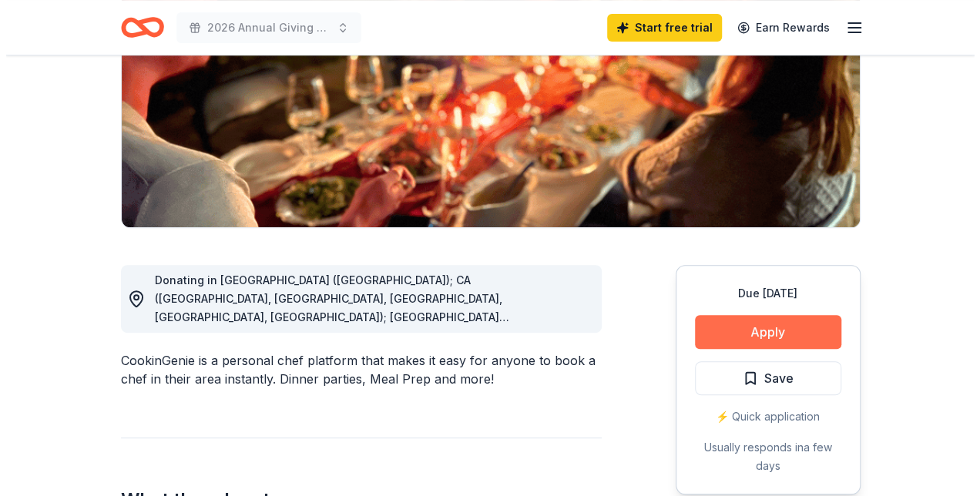
scroll to position [308, 0]
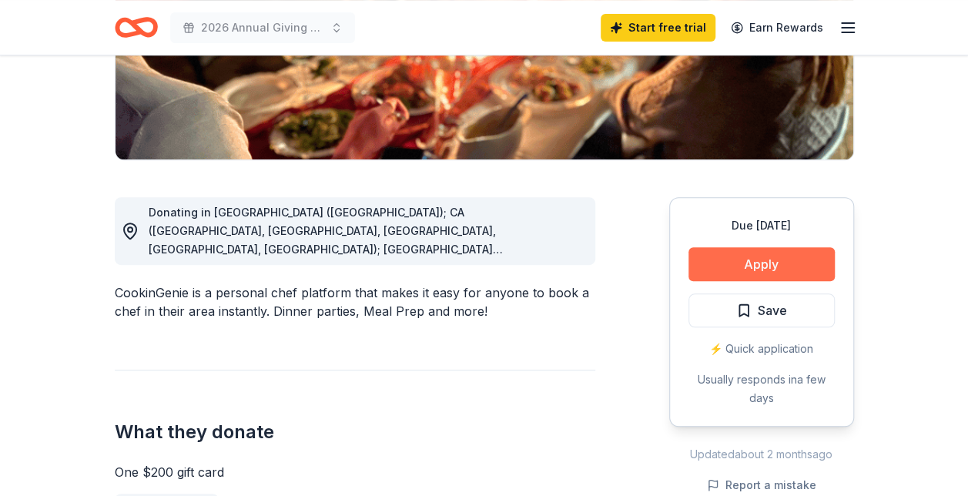
click at [781, 277] on button "Apply" at bounding box center [762, 264] width 146 height 34
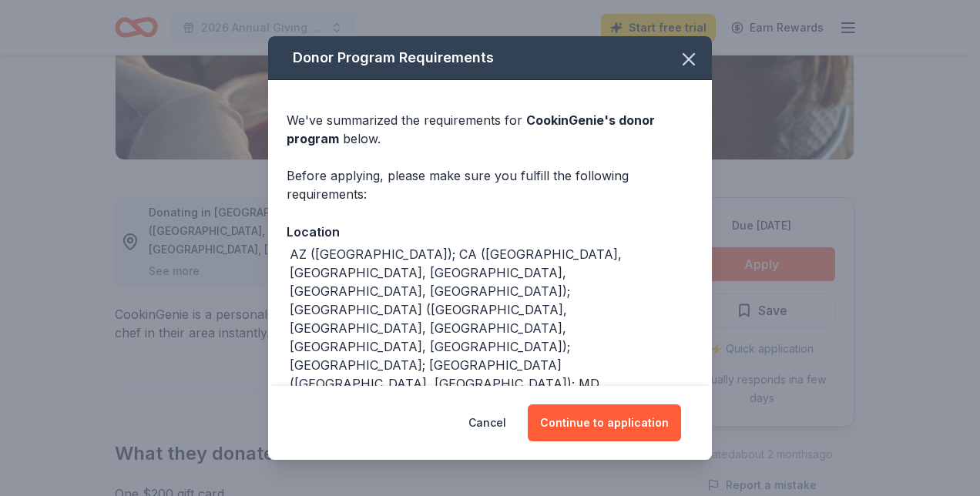
scroll to position [77, 0]
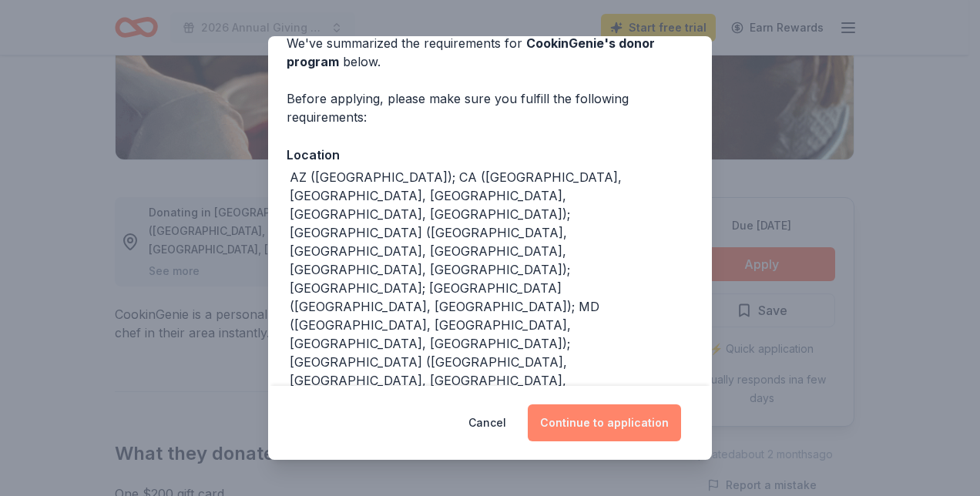
click at [618, 411] on button "Continue to application" at bounding box center [604, 422] width 153 height 37
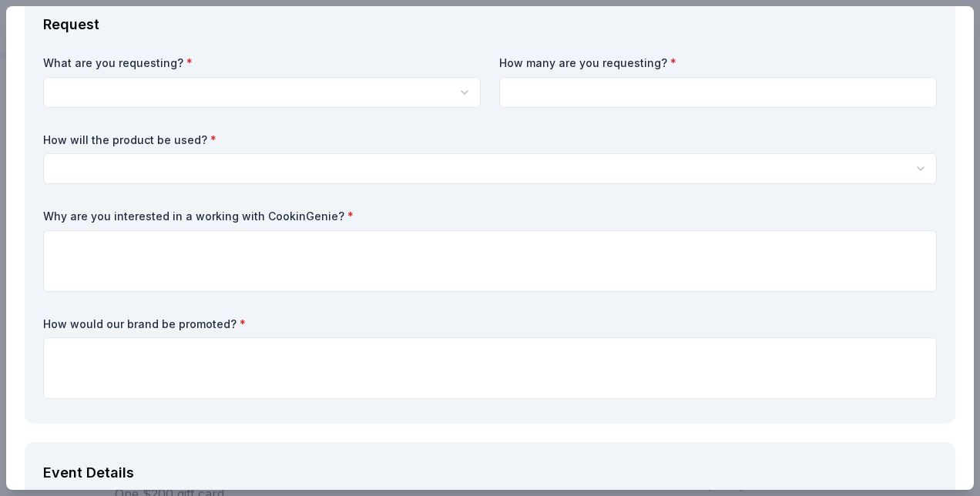
scroll to position [0, 0]
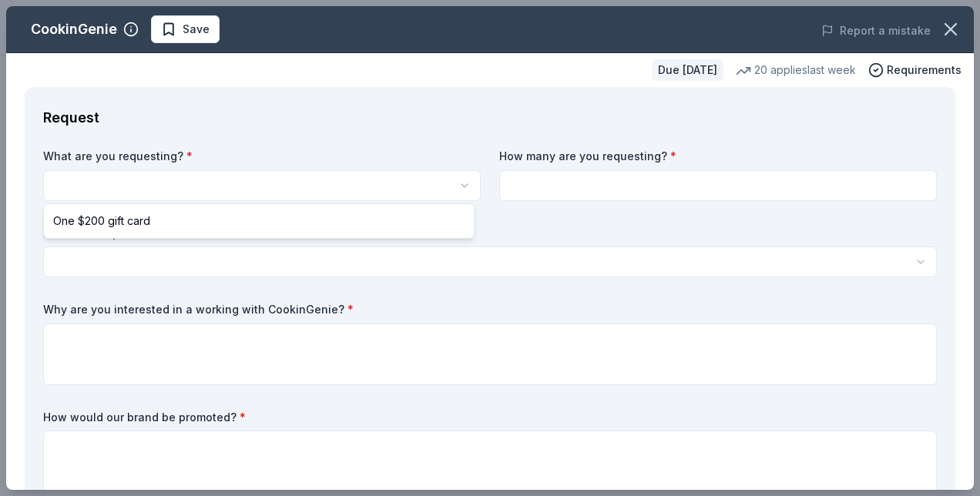
select select "One $200 gift card"
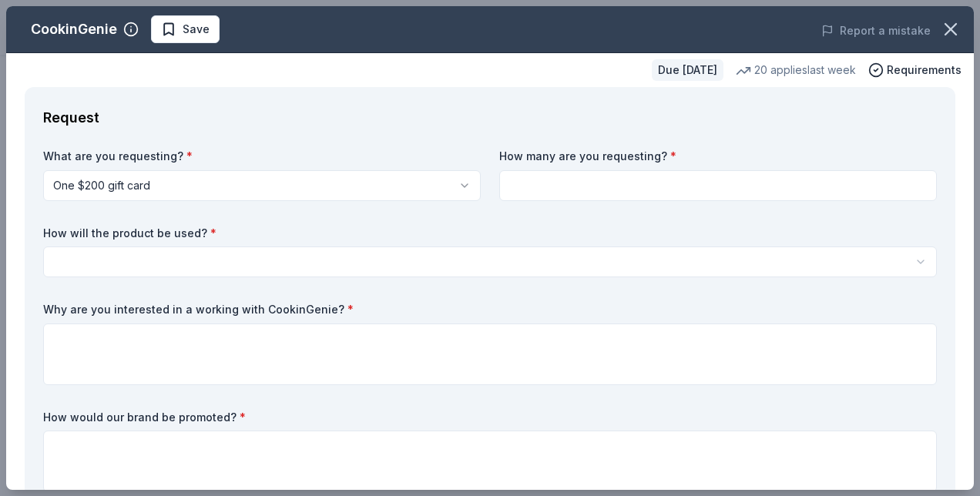
click at [630, 186] on input at bounding box center [717, 185] width 437 height 31
type input "2"
click at [620, 232] on label "How will the product be used? *" at bounding box center [489, 233] width 893 height 15
click at [607, 191] on input "2" at bounding box center [717, 185] width 437 height 31
type input "1"
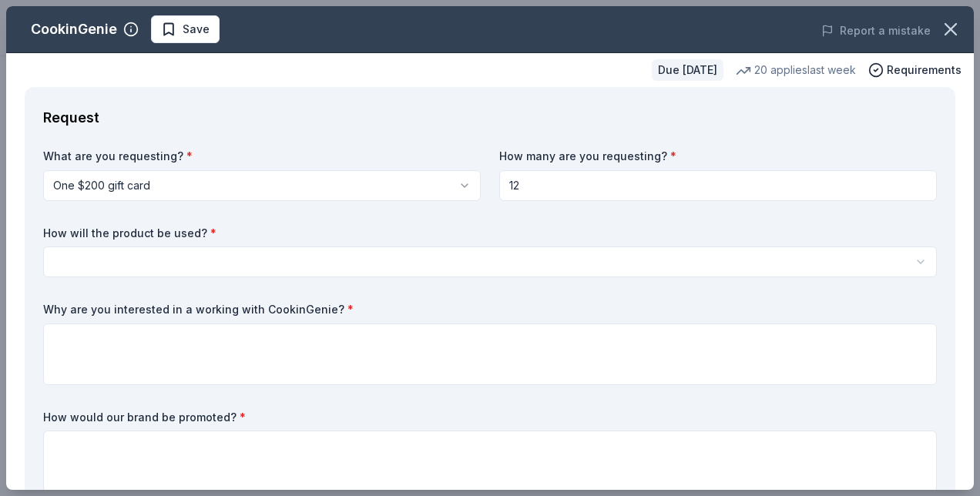
type input "1"
type input "2"
type input "1"
click at [405, 261] on html "2026 Annual Giving Back Gala Save Apply Due in 174 days Share CookinGenie 4.9 •…" at bounding box center [490, 248] width 980 height 496
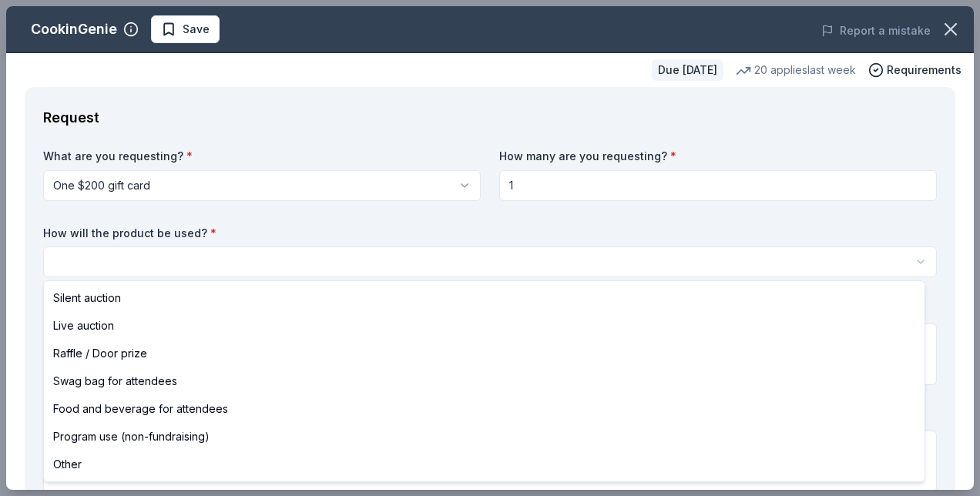
select select "raffleDoorPrize"
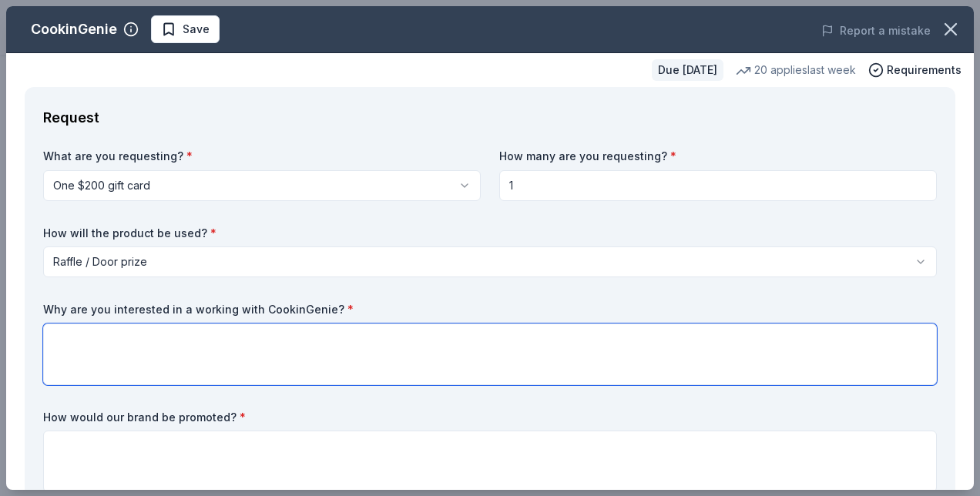
click at [380, 334] on textarea at bounding box center [489, 354] width 893 height 62
click at [151, 342] on textarea "CookinGenie has a backstory that relates to the work we do here at SWCM." at bounding box center [489, 354] width 893 height 62
click at [538, 340] on textarea "CookinGenie has a warm backstory that relates to the work we do here at SWCM." at bounding box center [489, 354] width 893 height 62
paste textarea "CookinGenie was created from casual conversations among families and friends ar…"
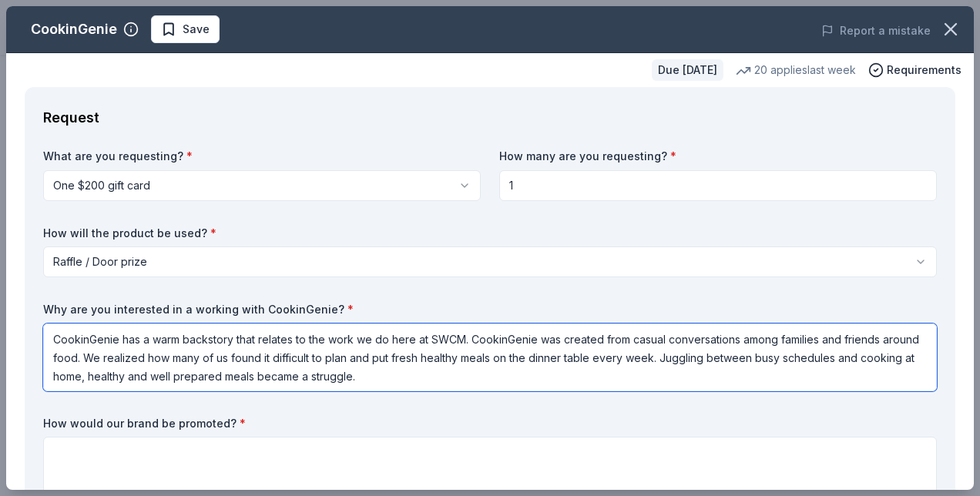
drag, startPoint x: 605, startPoint y: 339, endPoint x: 779, endPoint y: 345, distance: 173.4
click at [779, 345] on textarea "CookinGenie has a warm backstory that relates to the work we do here at SWCM. C…" at bounding box center [489, 357] width 893 height 68
click at [735, 340] on textarea "CookinGenie has a warm backstory that relates to the work we do here at SWCM. C…" at bounding box center [489, 357] width 893 height 68
click at [776, 339] on textarea "CookinGenie has a warm backstory that relates to the work we do here at SWCM. C…" at bounding box center [489, 357] width 893 height 68
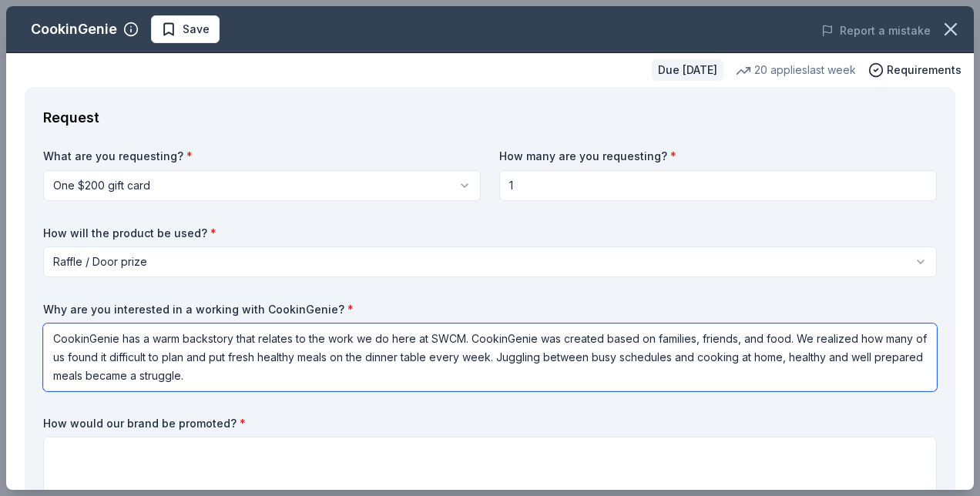
drag, startPoint x: 797, startPoint y: 336, endPoint x: 827, endPoint y: 382, distance: 55.1
click at [827, 382] on textarea "CookinGenie has a warm backstory that relates to the work we do here at SWCM. C…" at bounding box center [489, 357] width 893 height 68
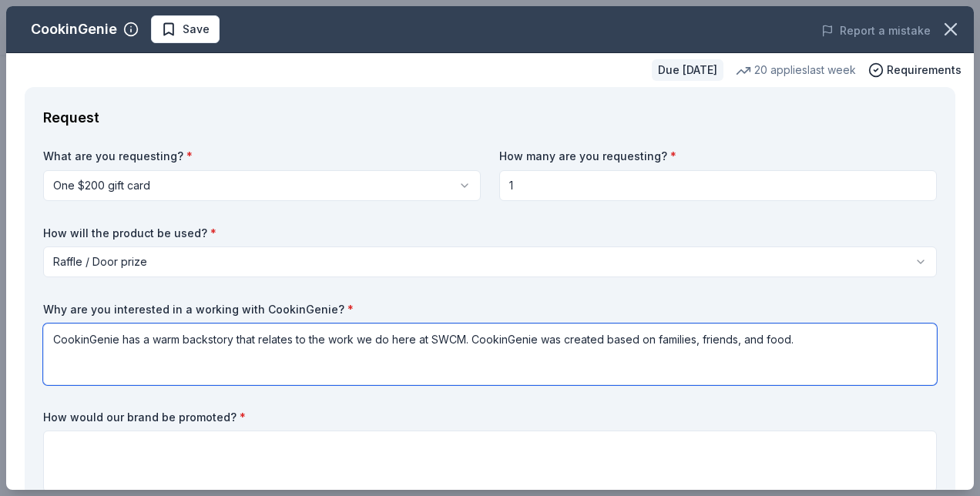
scroll to position [0, 0]
click at [760, 337] on textarea "CookinGenie has a warm backstory that relates to the work we do here at SWCM. C…" at bounding box center [489, 354] width 893 height 62
click at [763, 340] on textarea "CookinGenie has a warm backstory that relates to the work we do here at SWCM. C…" at bounding box center [489, 354] width 893 height 62
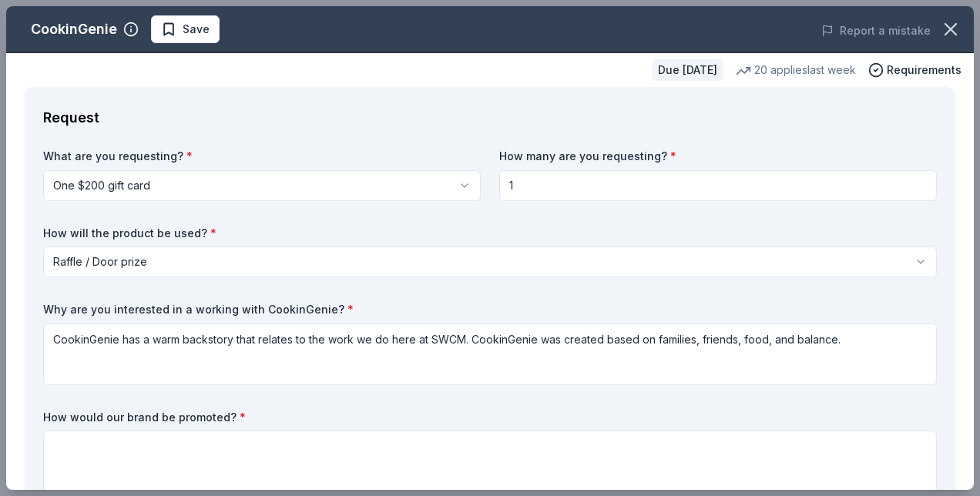
click at [873, 317] on div "Why are you interested in a working with CookinGenie? * CookinGenie has a warm …" at bounding box center [489, 343] width 893 height 83
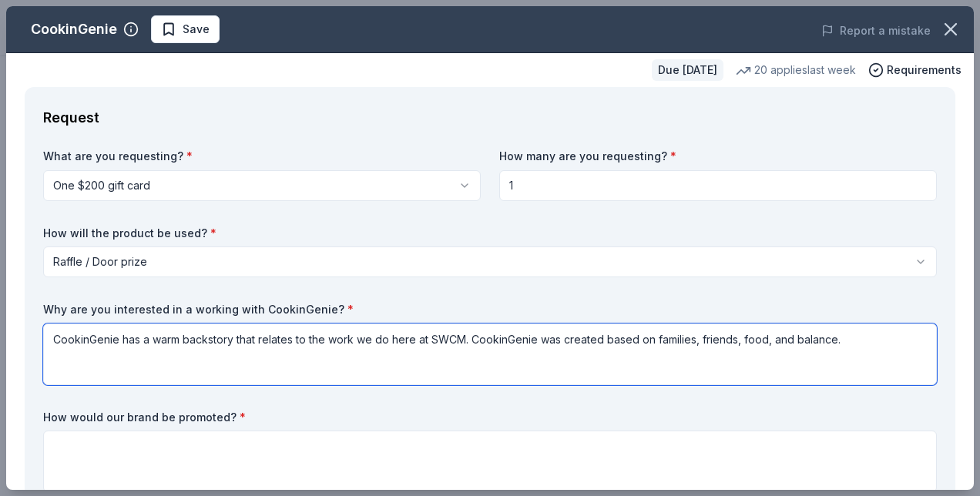
click at [864, 340] on textarea "CookinGenie has a warm backstory that relates to the work we do here at SWCM. C…" at bounding box center [489, 354] width 893 height 62
click at [627, 340] on textarea "CookinGenie has a warm backstory that relates to the work we do here at SWCM. C…" at bounding box center [489, 354] width 893 height 62
click at [573, 342] on textarea "CookinGenie has a warm backstory that relates to the work we do here at SWCM. C…" at bounding box center [489, 354] width 893 height 62
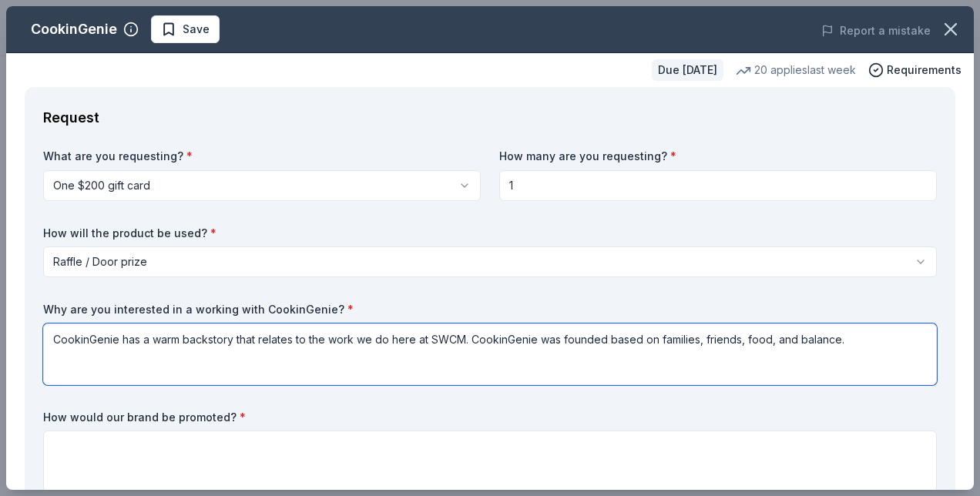
click at [843, 344] on textarea "CookinGenie has a warm backstory that relates to the work we do here at SWCM. C…" at bounding box center [489, 354] width 893 height 62
click at [428, 369] on textarea "CookinGenie has a warm backstory that relates to the work we do here at SWCM. C…" at bounding box center [489, 354] width 893 height 62
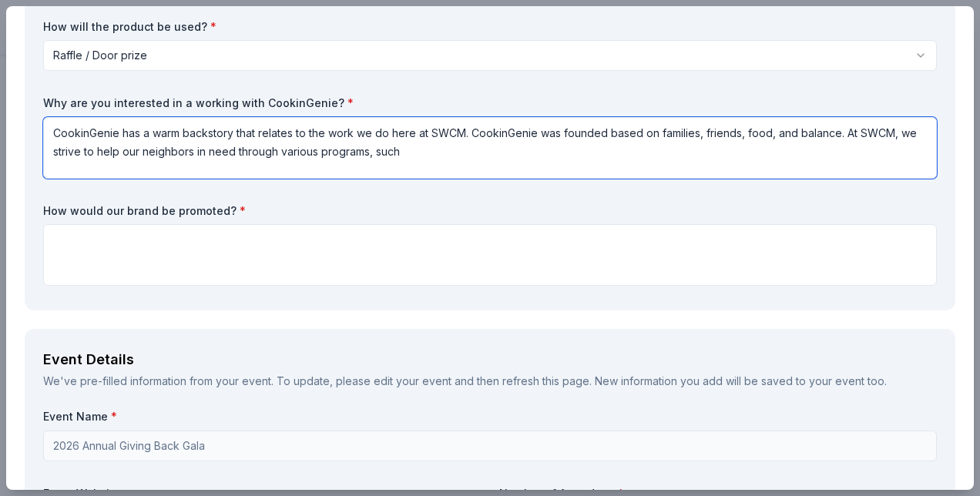
scroll to position [231, 0]
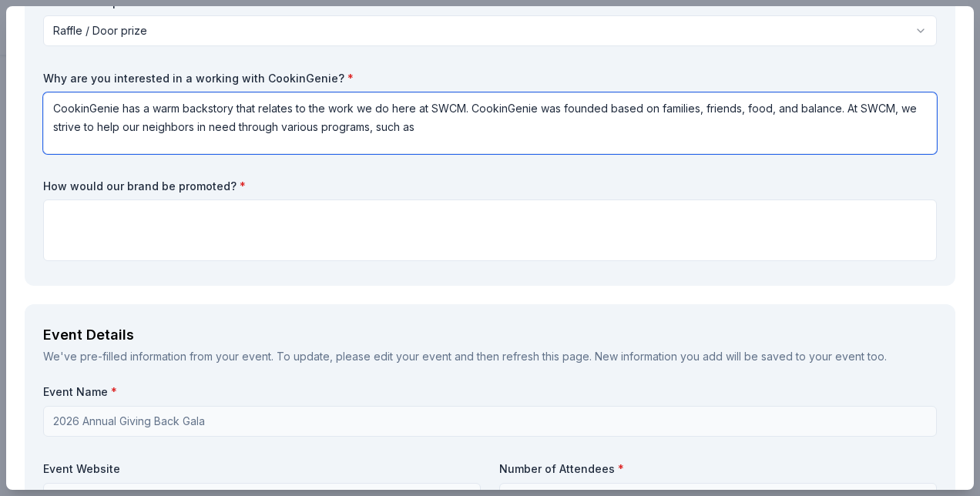
paste textarea "emergency financial assistance, food pantry services, senior outreach, food del…"
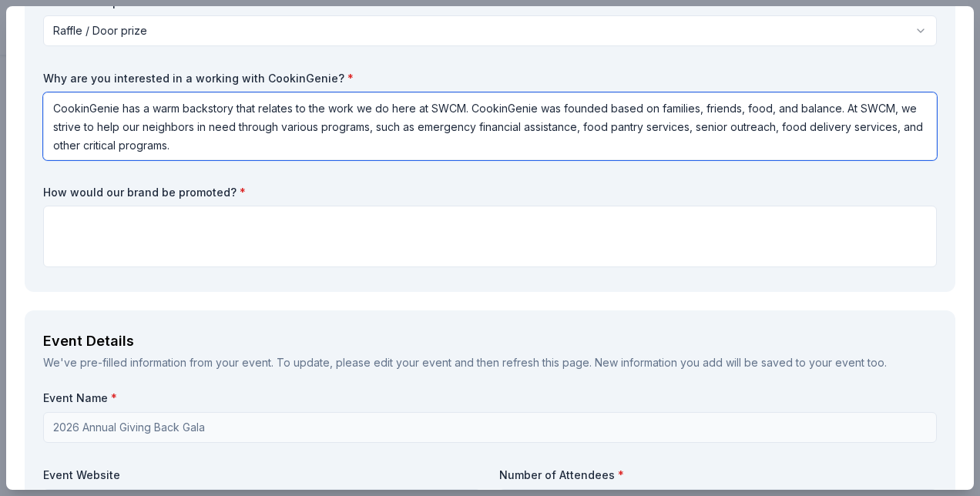
paste textarea "This event is the perfect opportunity to have fun and directly support the esse…"
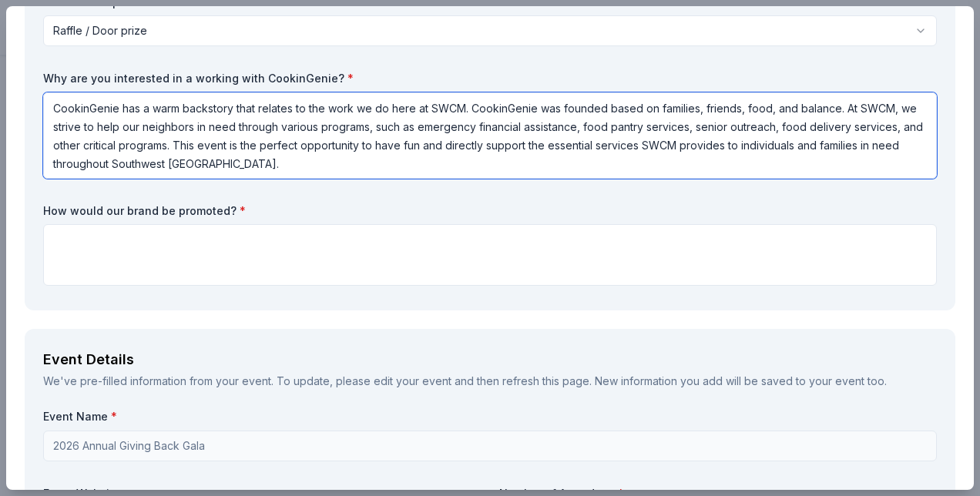
drag, startPoint x: 796, startPoint y: 143, endPoint x: 815, endPoint y: 163, distance: 27.3
click at [815, 163] on textarea "CookinGenie has a warm backstory that relates to the work we do here at SWCM. C…" at bounding box center [489, 135] width 893 height 86
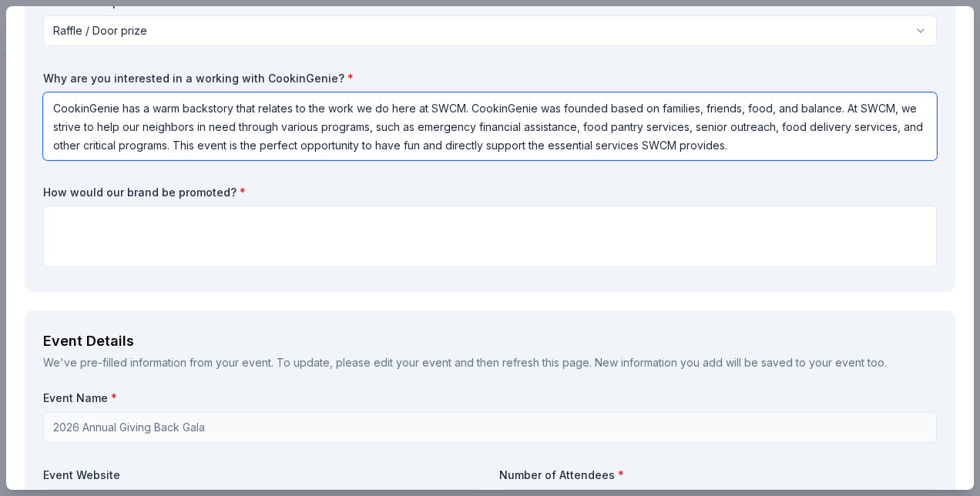
paste textarea "We’d love the opportunity to connect. Your support could make a meaningful impa…"
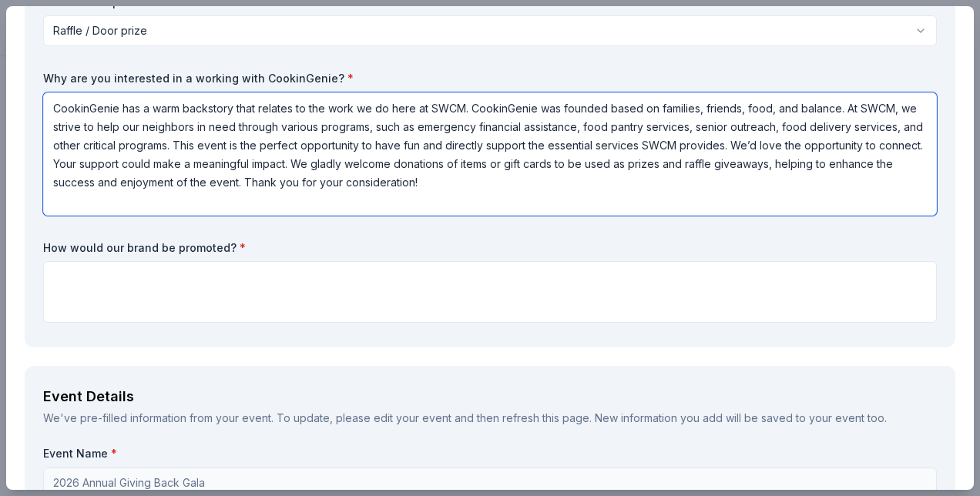
drag, startPoint x: 893, startPoint y: 165, endPoint x: 422, endPoint y: 159, distance: 471.4
click at [422, 159] on textarea "CookinGenie has a warm backstory that relates to the work we do here at SWCM. C…" at bounding box center [489, 153] width 893 height 123
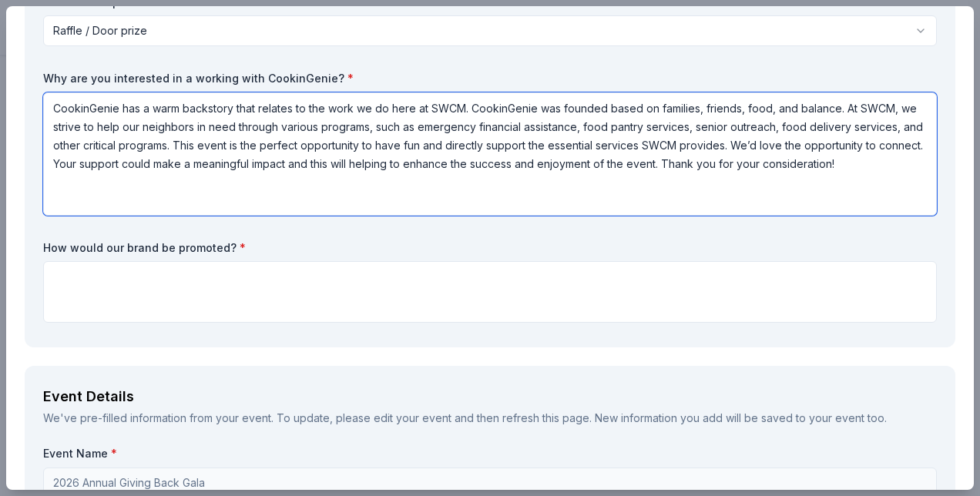
click at [520, 168] on textarea "CookinGenie has a warm backstory that relates to the work we do here at SWCM. C…" at bounding box center [489, 153] width 893 height 123
click at [565, 183] on textarea "CookinGenie has a warm backstory that relates to the work we do here at SWCM. C…" at bounding box center [489, 153] width 893 height 123
click at [411, 213] on textarea "CookinGenie has a warm backstory that relates to the work we do here at SWCM. C…" at bounding box center [489, 153] width 893 height 123
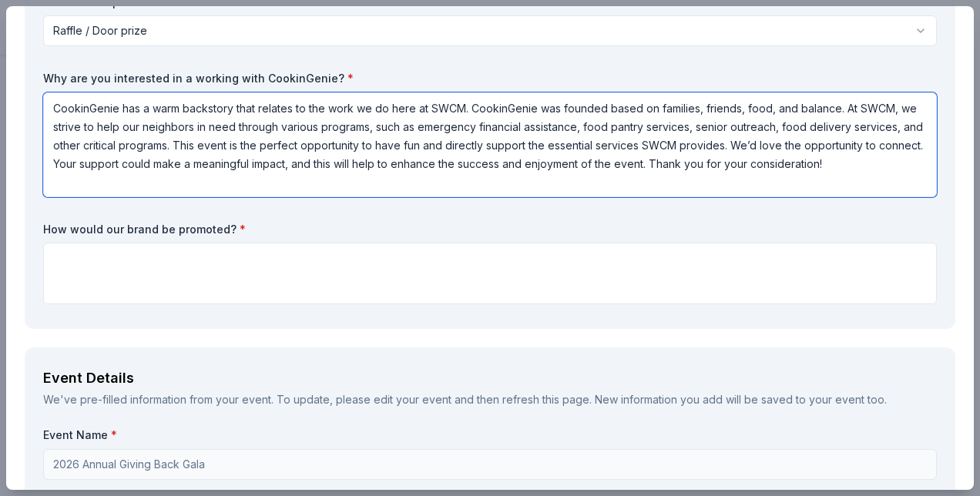
type textarea "CookinGenie has a warm backstory that relates to the work we do here at SWCM. C…"
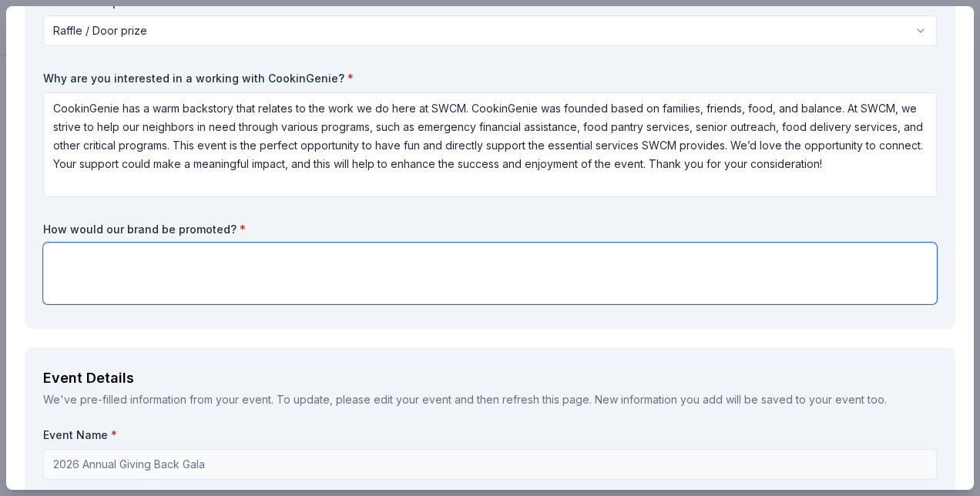
click at [454, 272] on textarea at bounding box center [489, 274] width 893 height 62
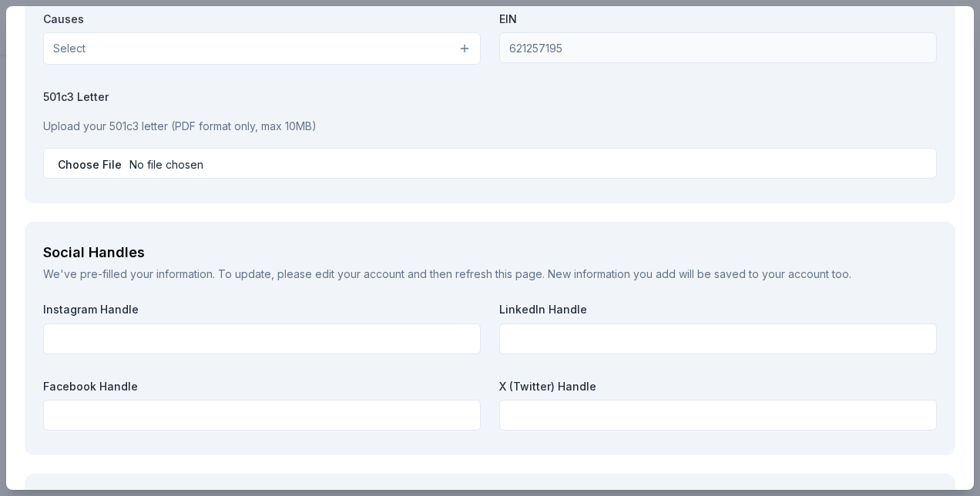
scroll to position [1369, 0]
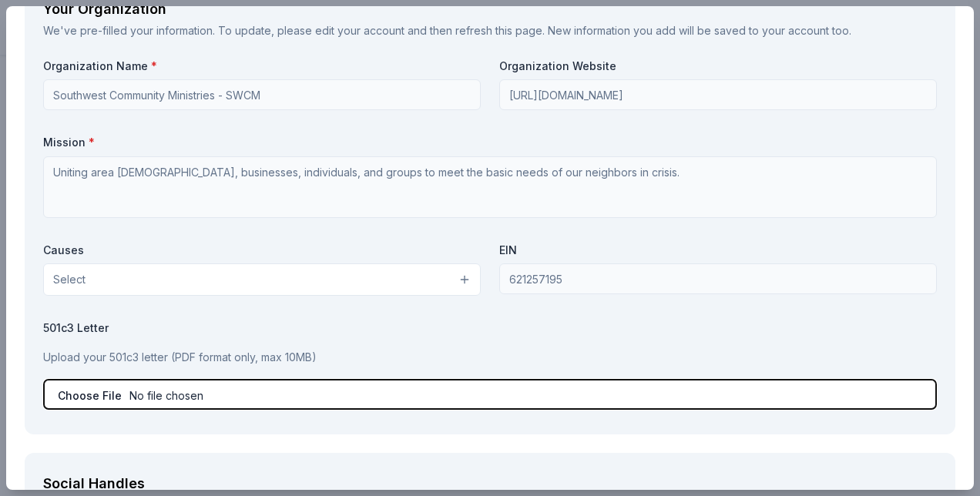
click at [105, 391] on input "file" at bounding box center [489, 394] width 893 height 31
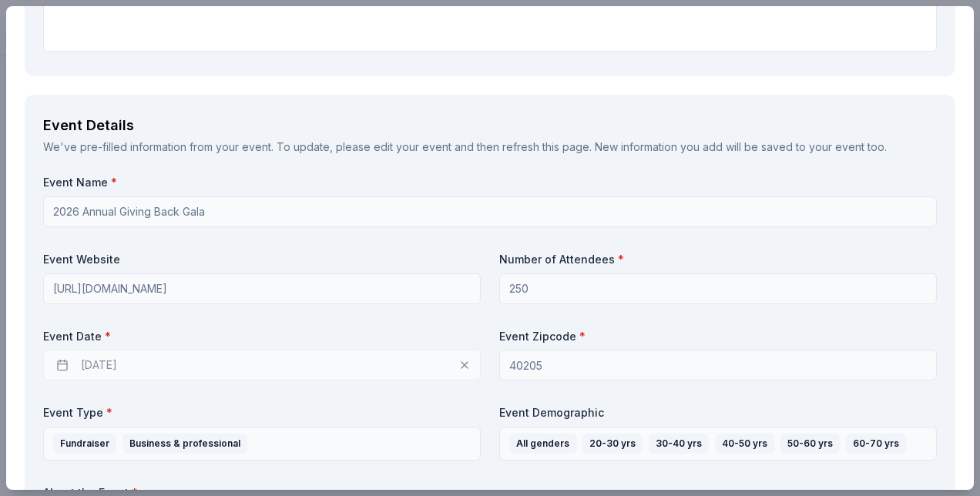
scroll to position [290, 0]
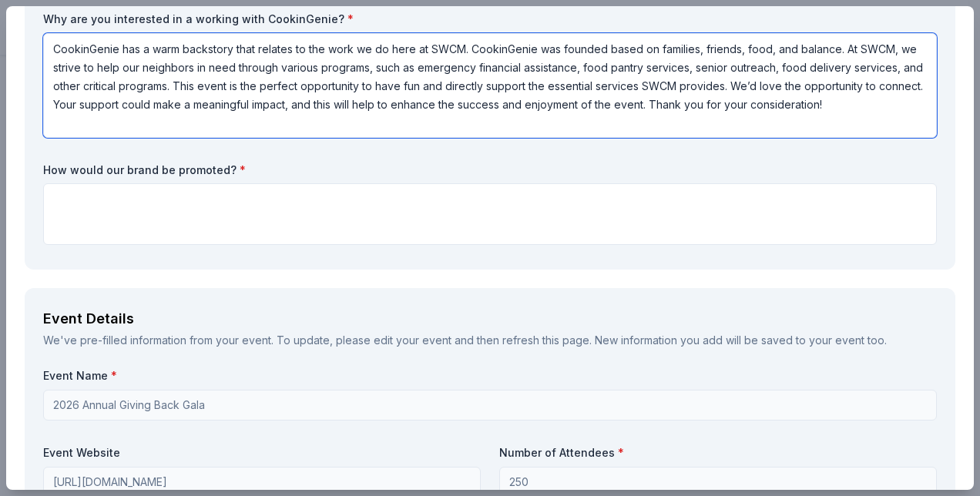
click at [248, 86] on textarea "CookinGenie has a warm backstory that relates to the work we do here at SWCM. C…" at bounding box center [489, 85] width 893 height 105
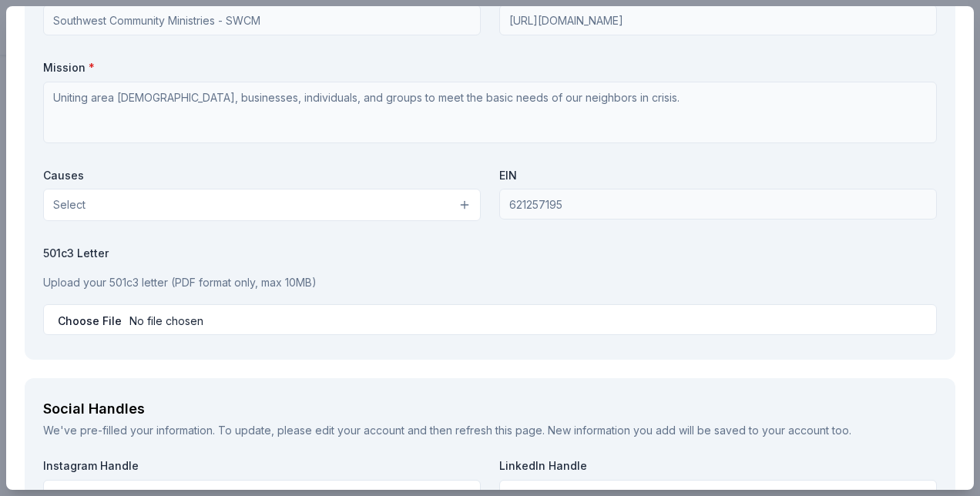
scroll to position [1446, 0]
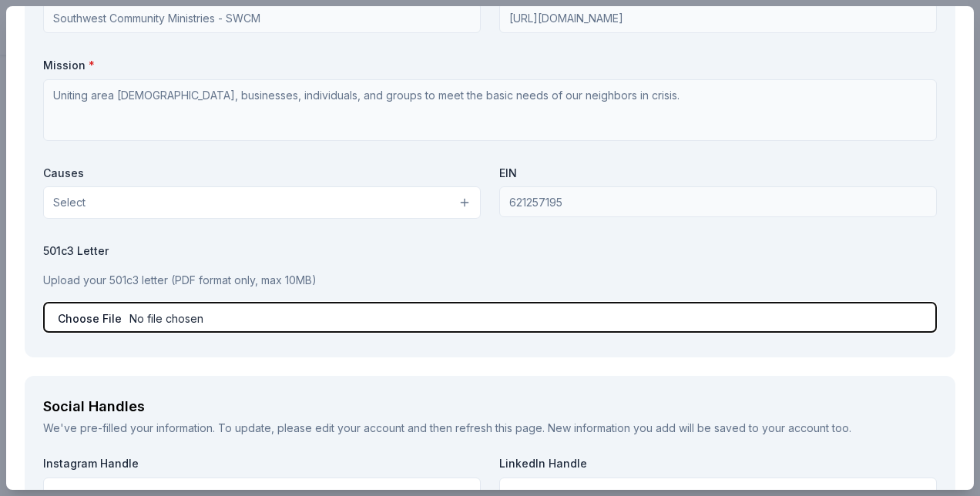
click at [225, 316] on input "file" at bounding box center [489, 317] width 893 height 31
type input "C:\fakepath\Copy of 501C3 (2).pdf-1.pdf"
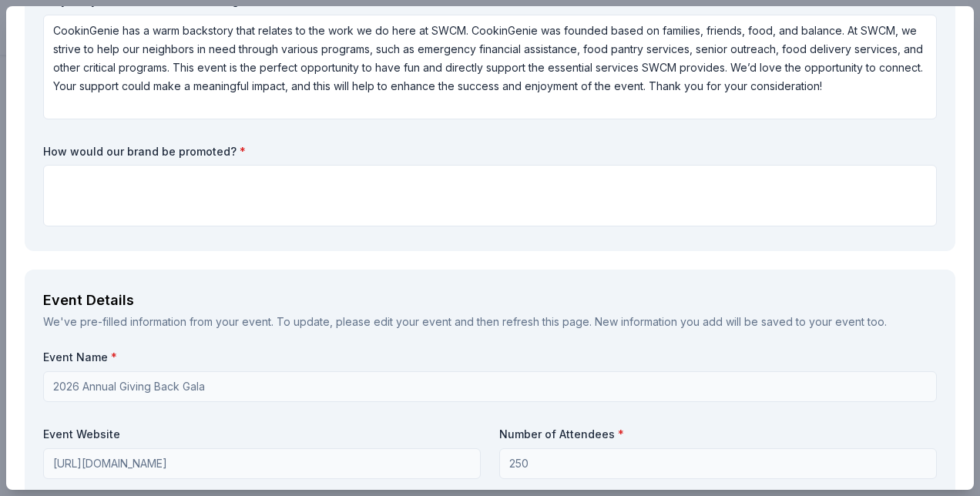
scroll to position [213, 0]
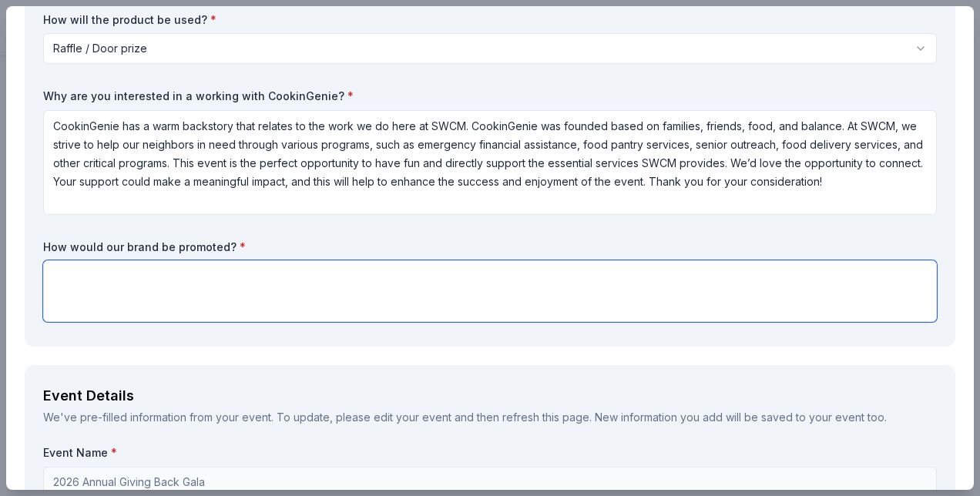
click at [361, 305] on textarea at bounding box center [489, 291] width 893 height 62
type textarea "We would be more than glad to give the company a shout out on site/event pages."
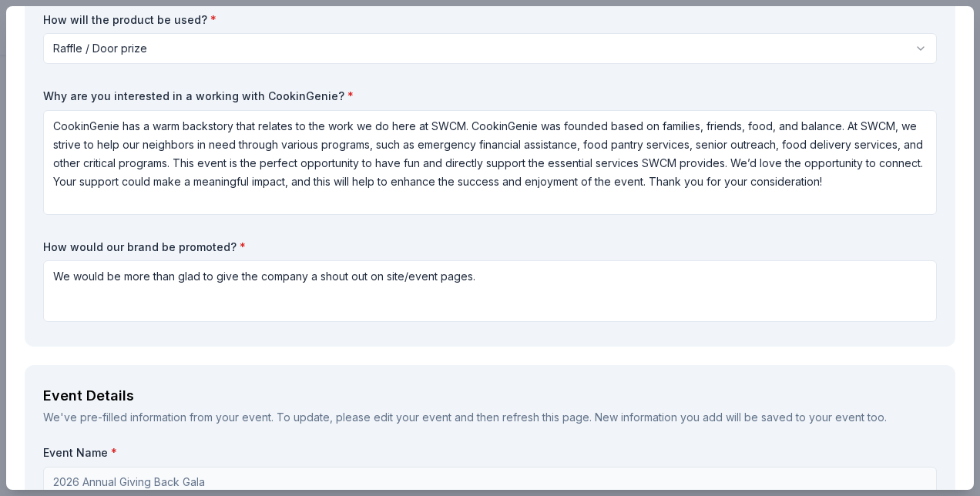
click at [426, 253] on label "How would our brand be promoted? *" at bounding box center [489, 247] width 893 height 15
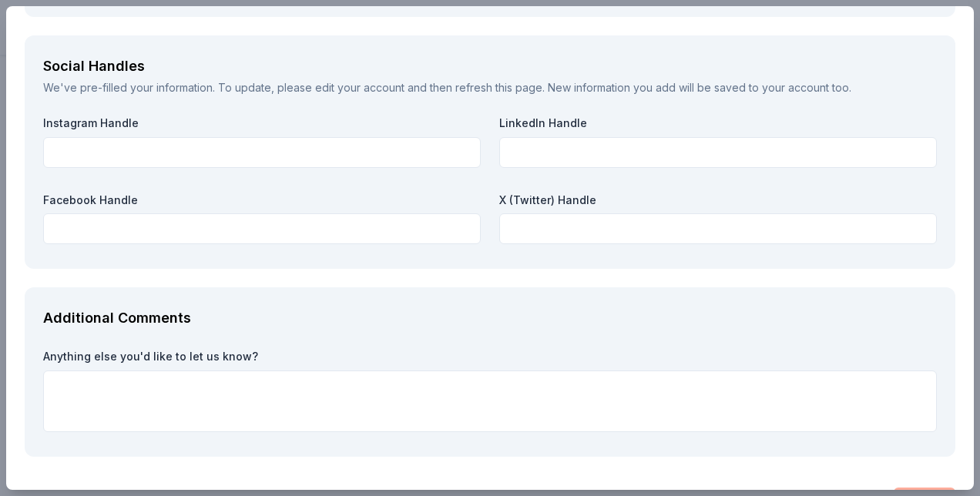
scroll to position [1831, 0]
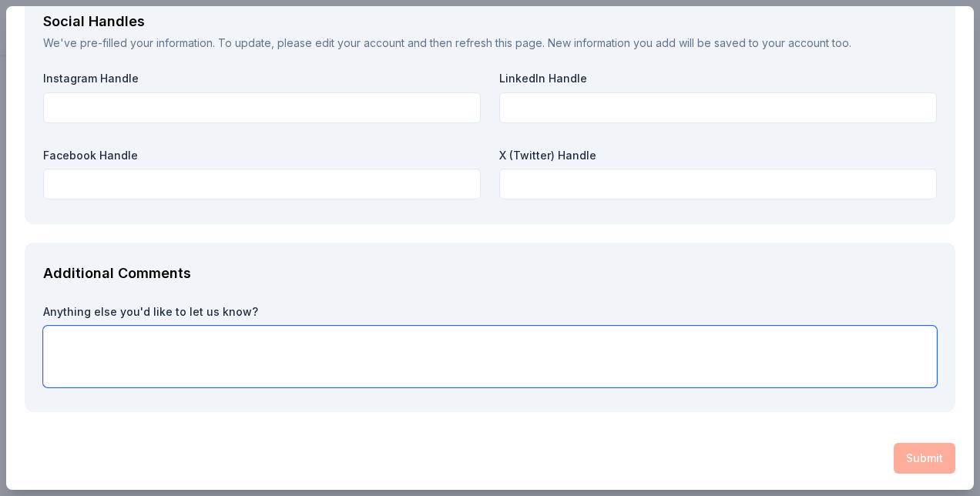
click at [855, 379] on textarea at bounding box center [489, 357] width 893 height 62
type textarea "n/a"
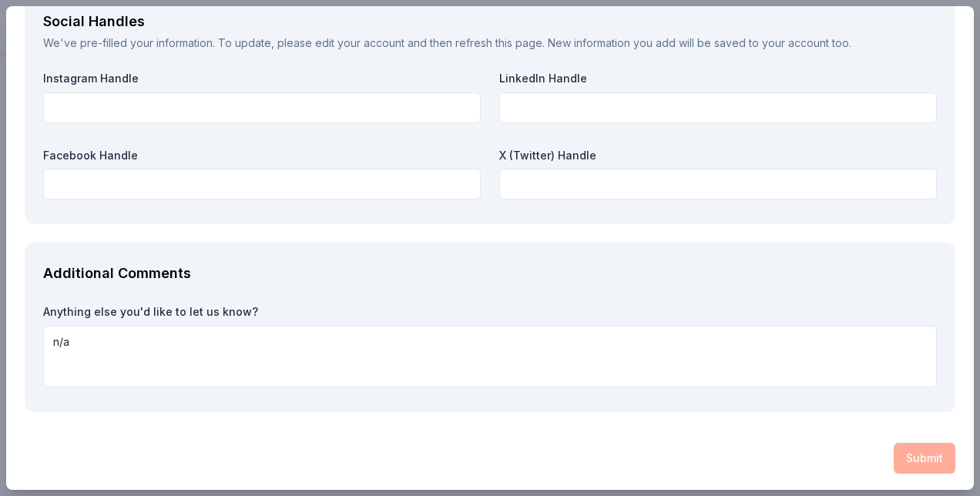
click at [893, 451] on div "Submit" at bounding box center [490, 458] width 930 height 31
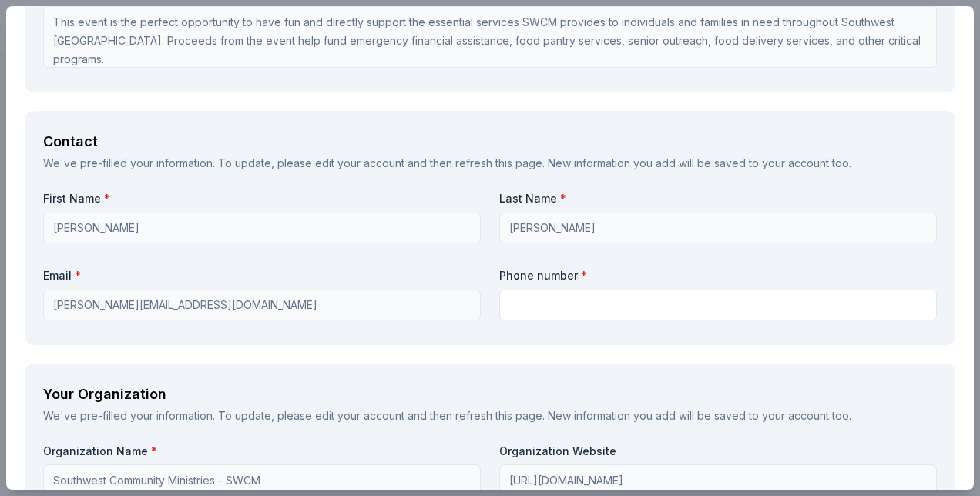
scroll to position [907, 0]
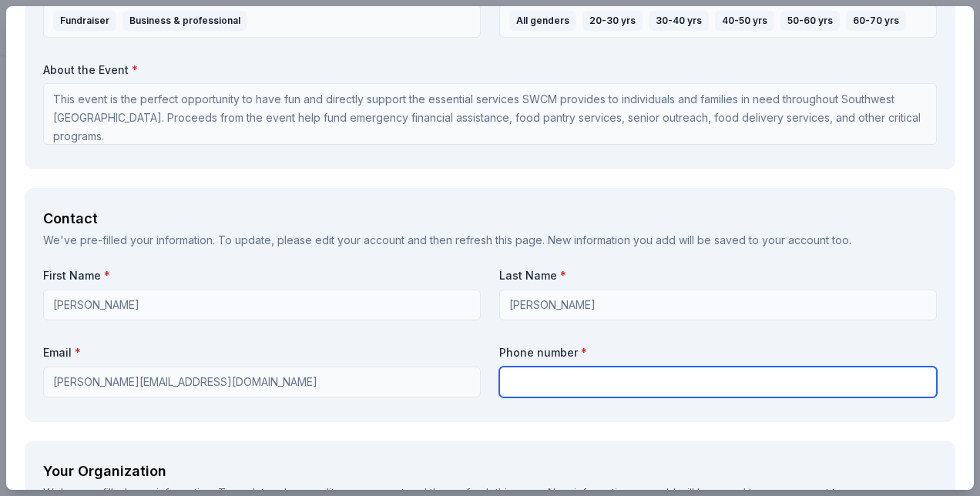
click at [571, 377] on input "text" at bounding box center [717, 382] width 437 height 31
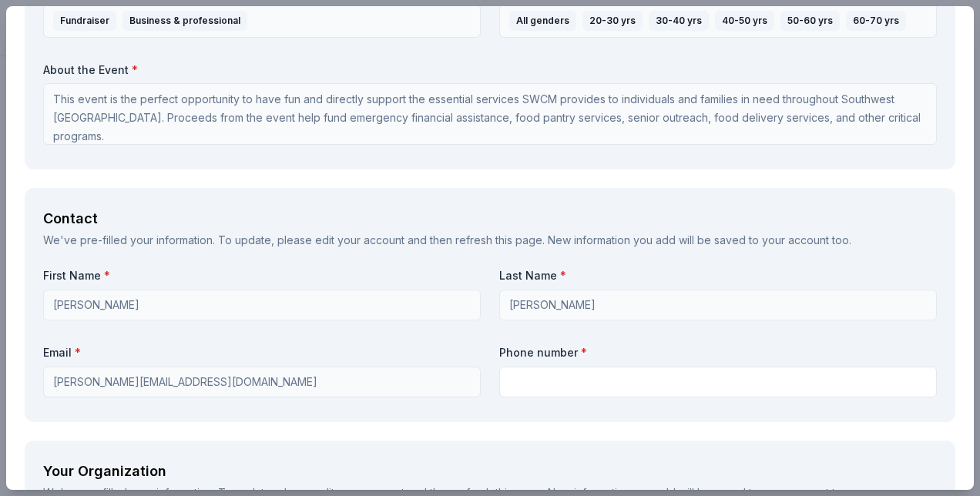
click at [585, 424] on div "Request What are you requesting? * One $200 gift card One $200 gift card How ma…" at bounding box center [489, 299] width 967 height 2236
click at [584, 397] on div "First Name * Sarah Last Name * Langmeyer Email * sarah.swcm@gmail.com Phone num…" at bounding box center [489, 335] width 893 height 135
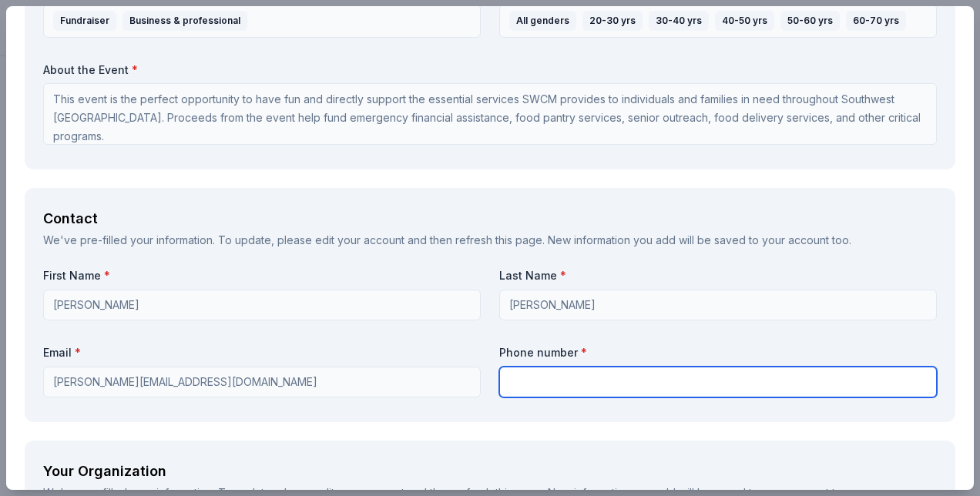
click at [584, 383] on input "text" at bounding box center [717, 382] width 437 height 31
type input "5029350310"
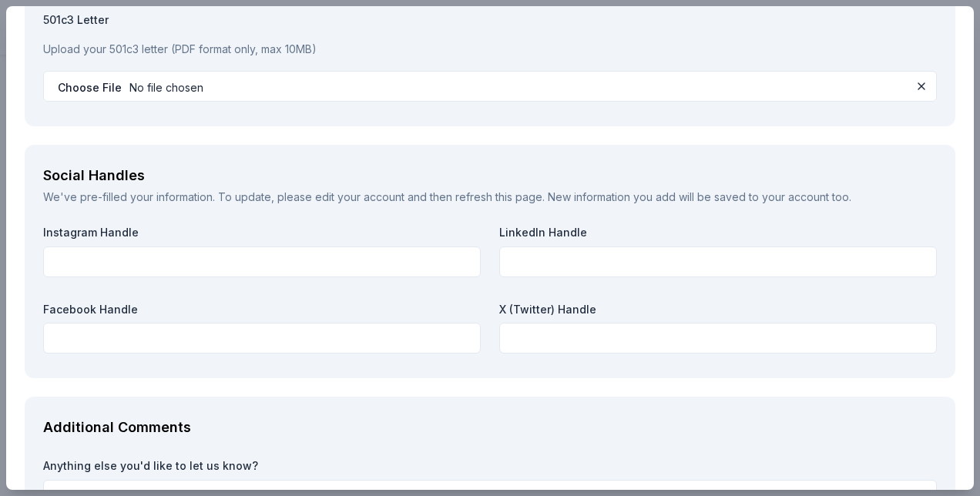
scroll to position [1831, 0]
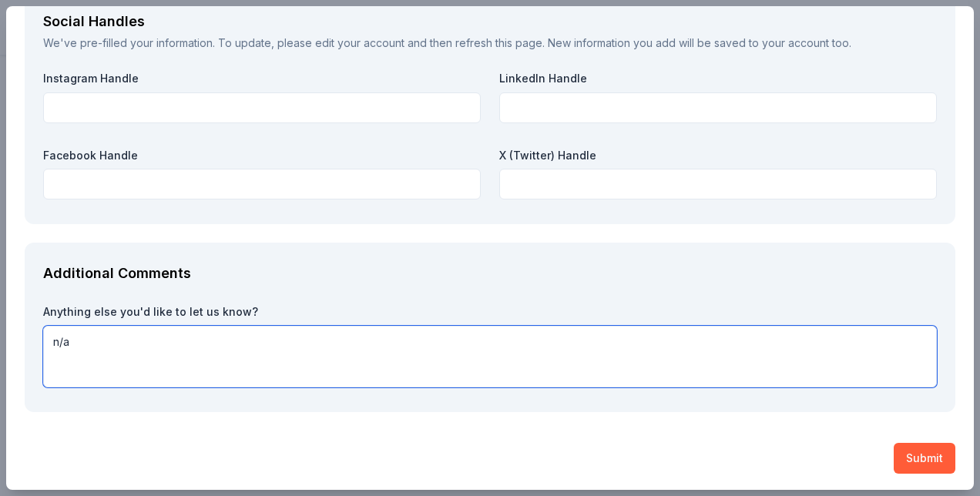
drag, startPoint x: 556, startPoint y: 370, endPoint x: 38, endPoint y: 373, distance: 518.4
click at [38, 373] on div "Additional Comments Anything else you'd like to let us know? n/a" at bounding box center [490, 327] width 930 height 169
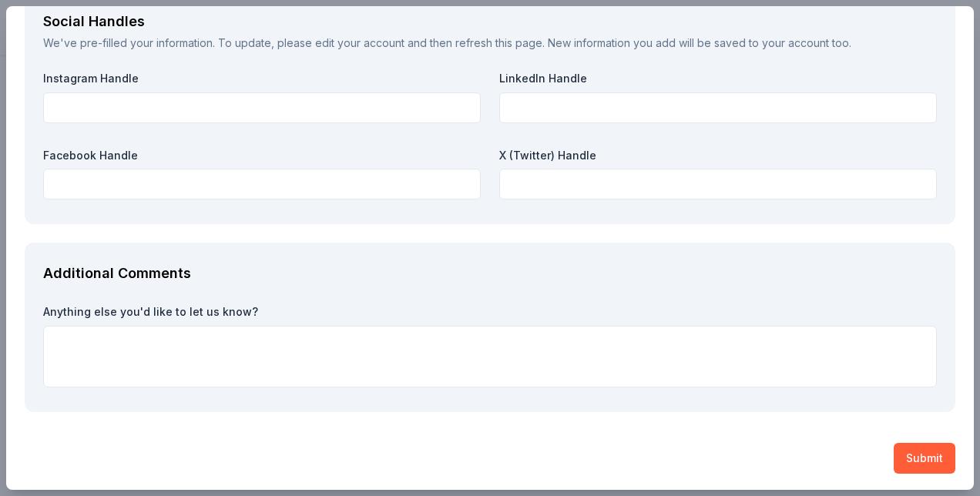
click at [913, 448] on button "Submit" at bounding box center [924, 458] width 62 height 31
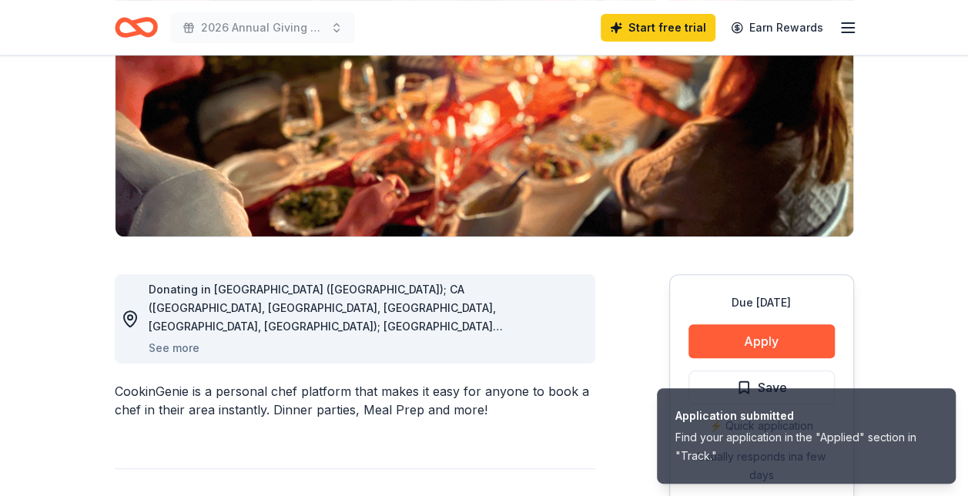
scroll to position [308, 0]
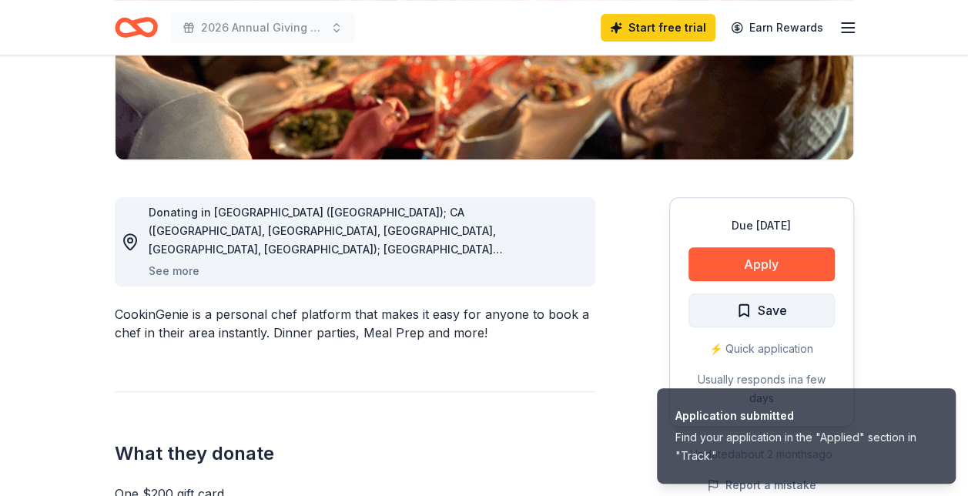
click at [782, 320] on button "Save" at bounding box center [762, 310] width 146 height 34
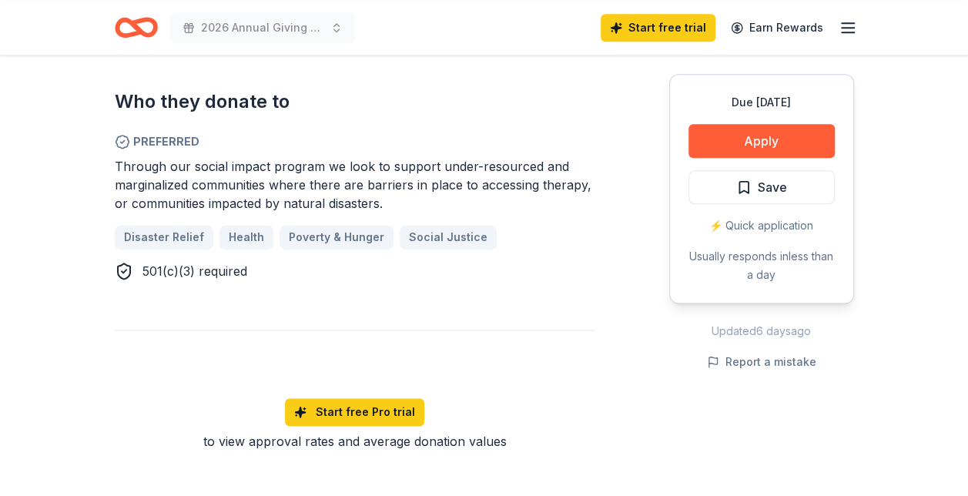
scroll to position [770, 0]
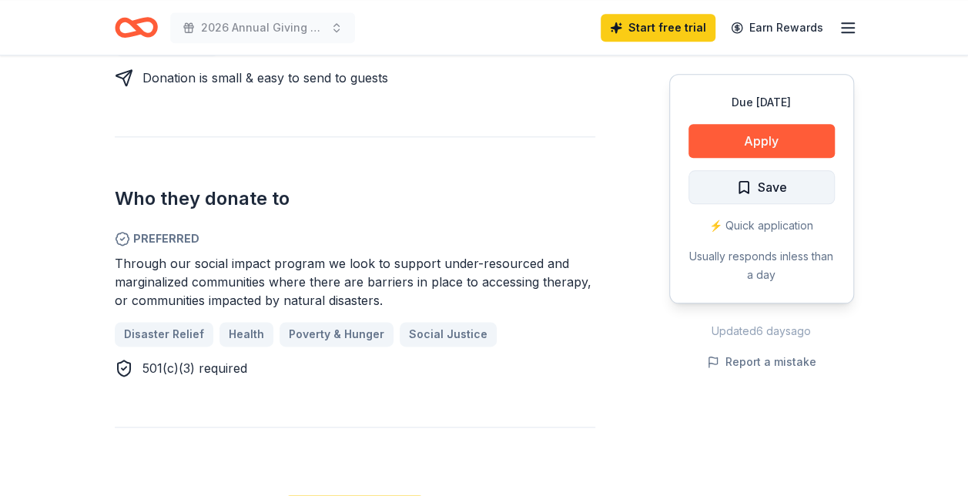
click at [818, 189] on button "Save" at bounding box center [762, 187] width 146 height 34
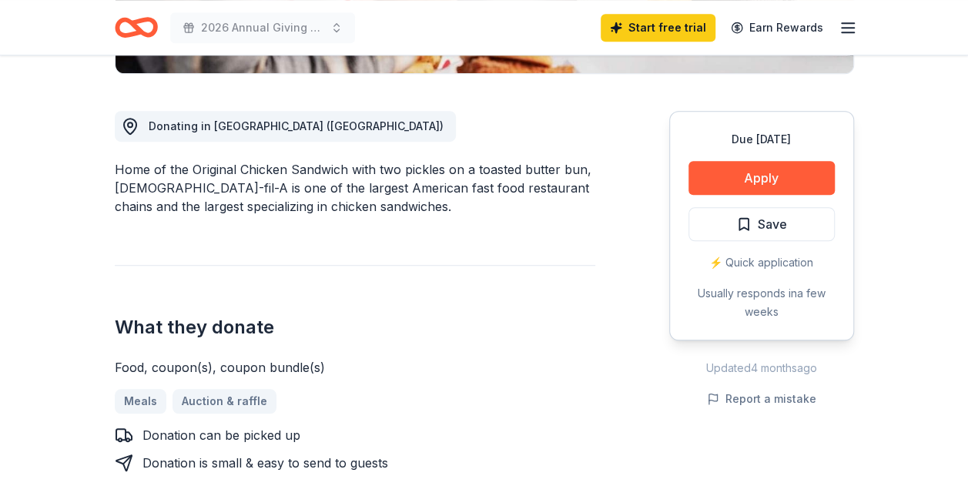
scroll to position [462, 0]
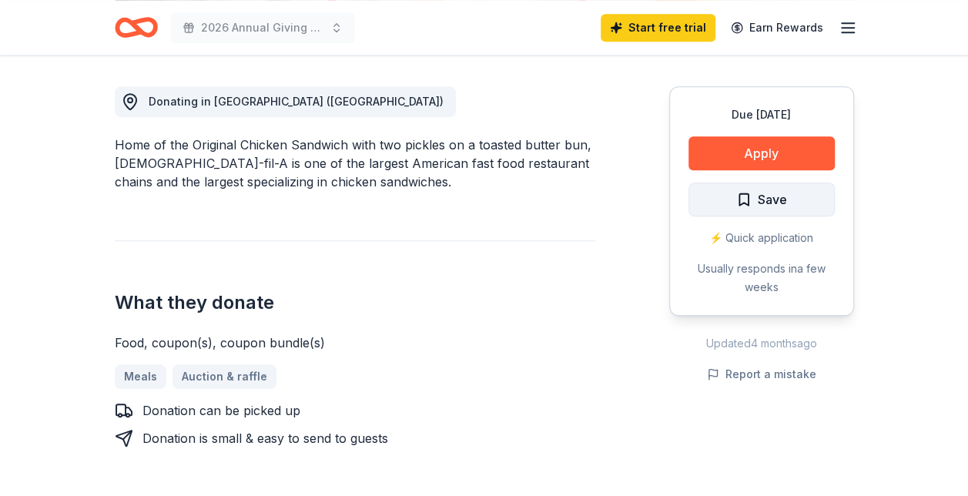
click at [716, 193] on button "Save" at bounding box center [762, 200] width 146 height 34
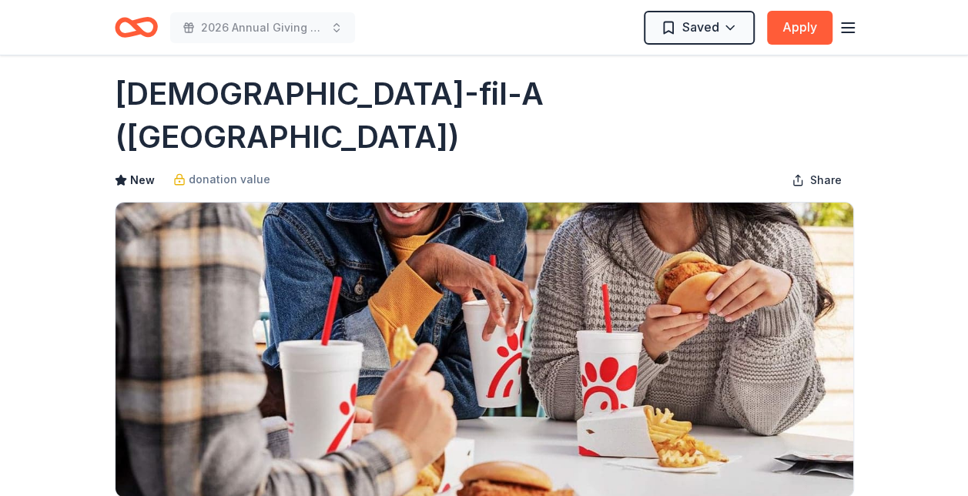
scroll to position [0, 0]
